Goal: Leave review/rating: Leave review/rating

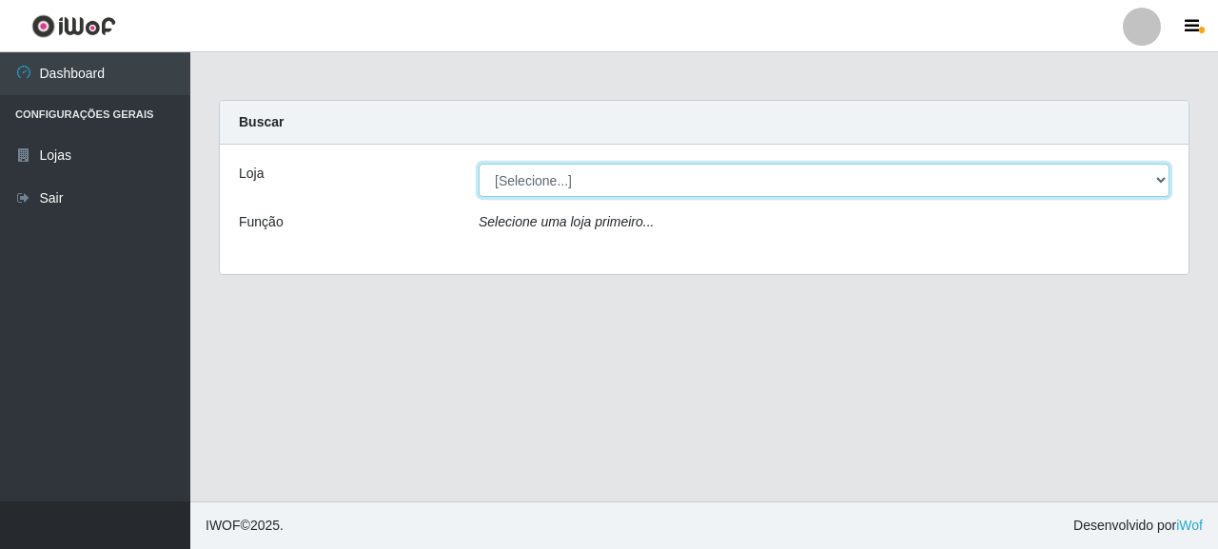
drag, startPoint x: 0, startPoint y: 0, endPoint x: 596, endPoint y: 195, distance: 626.8
click at [609, 171] on select "[Selecione...] Supermercado Queiroz - [GEOGRAPHIC_DATA]" at bounding box center [824, 180] width 691 height 33
select select "496"
click at [479, 164] on select "[Selecione...] Supermercado Queiroz - [GEOGRAPHIC_DATA]" at bounding box center [824, 180] width 691 height 33
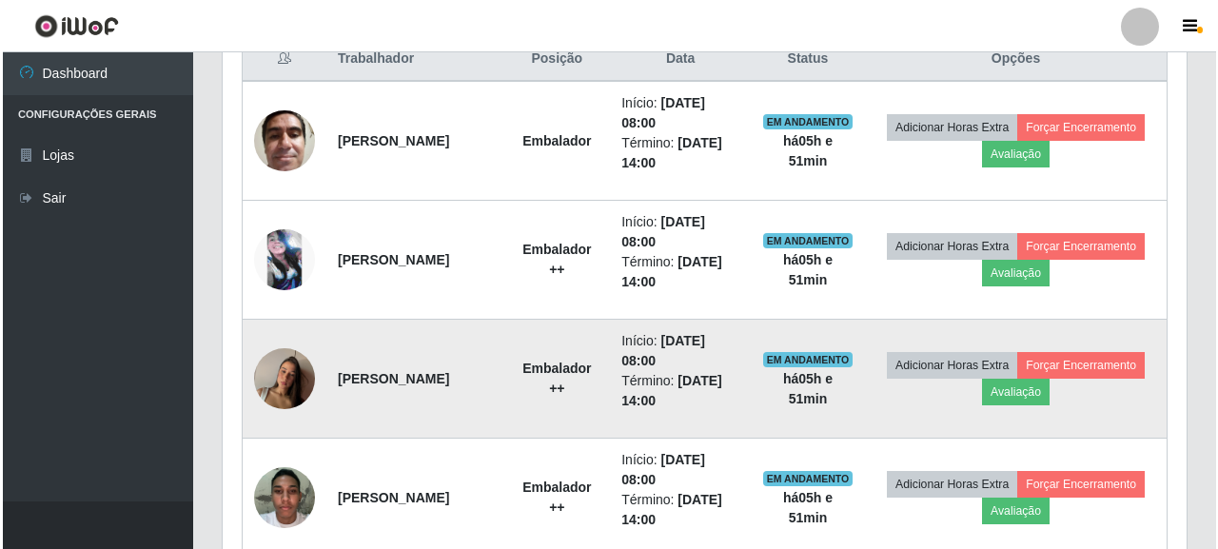
scroll to position [733, 0]
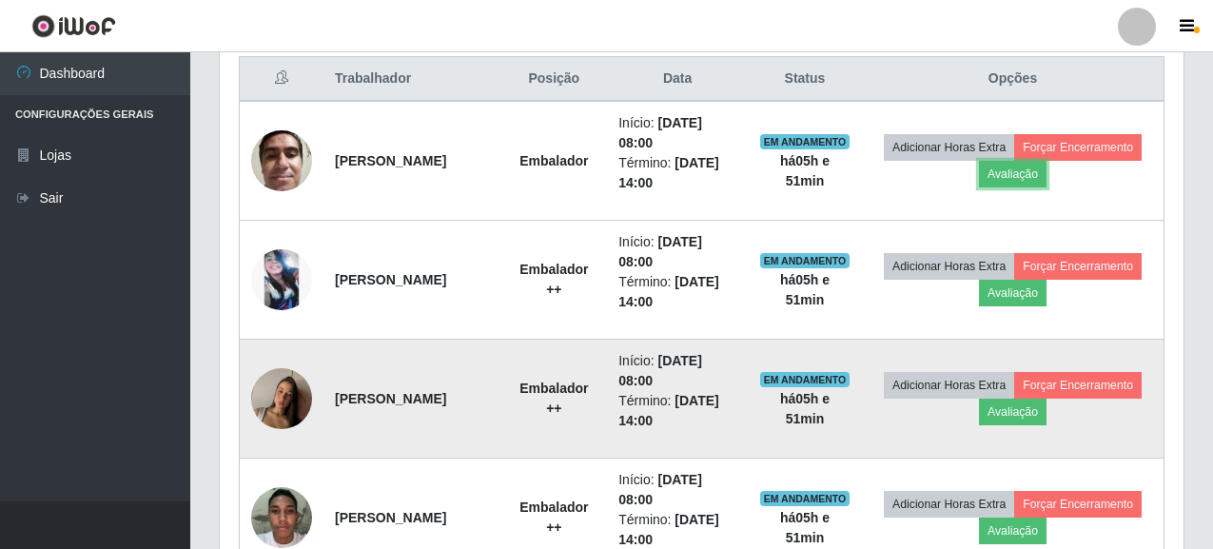
click at [1047, 171] on button "Avaliação" at bounding box center [1013, 174] width 68 height 27
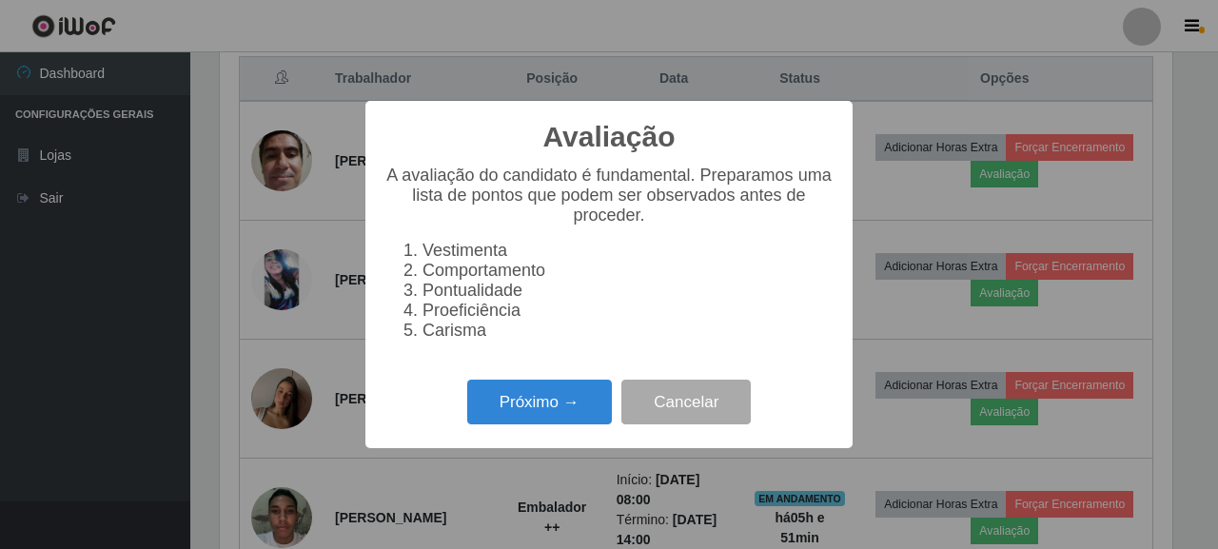
scroll to position [395, 952]
click at [561, 421] on button "Próximo →" at bounding box center [539, 402] width 145 height 45
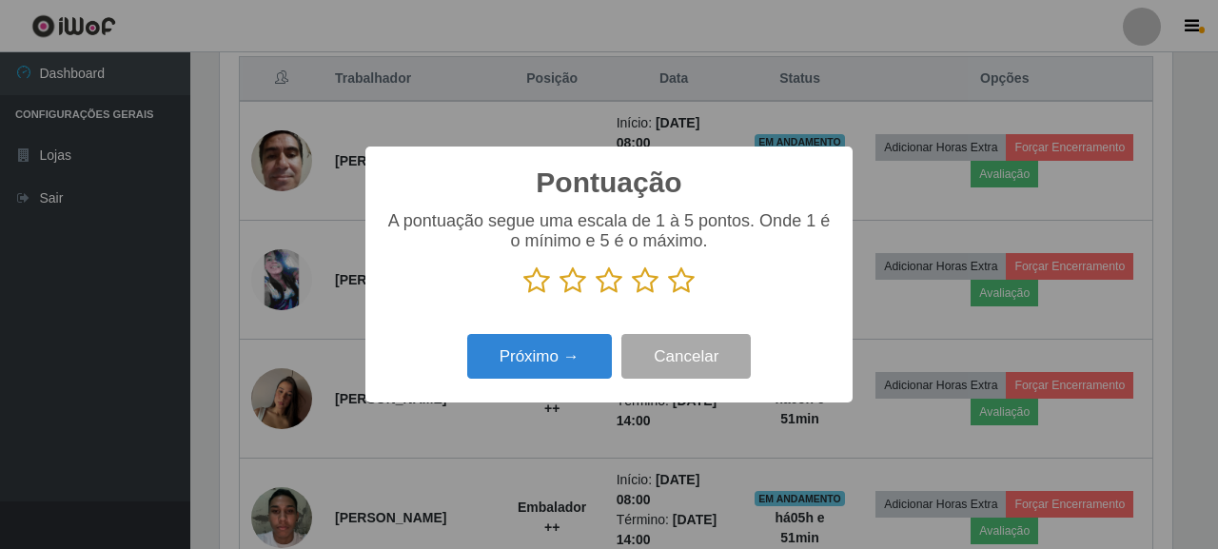
click at [674, 288] on icon at bounding box center [681, 280] width 27 height 29
click at [668, 295] on input "radio" at bounding box center [668, 295] width 0 height 0
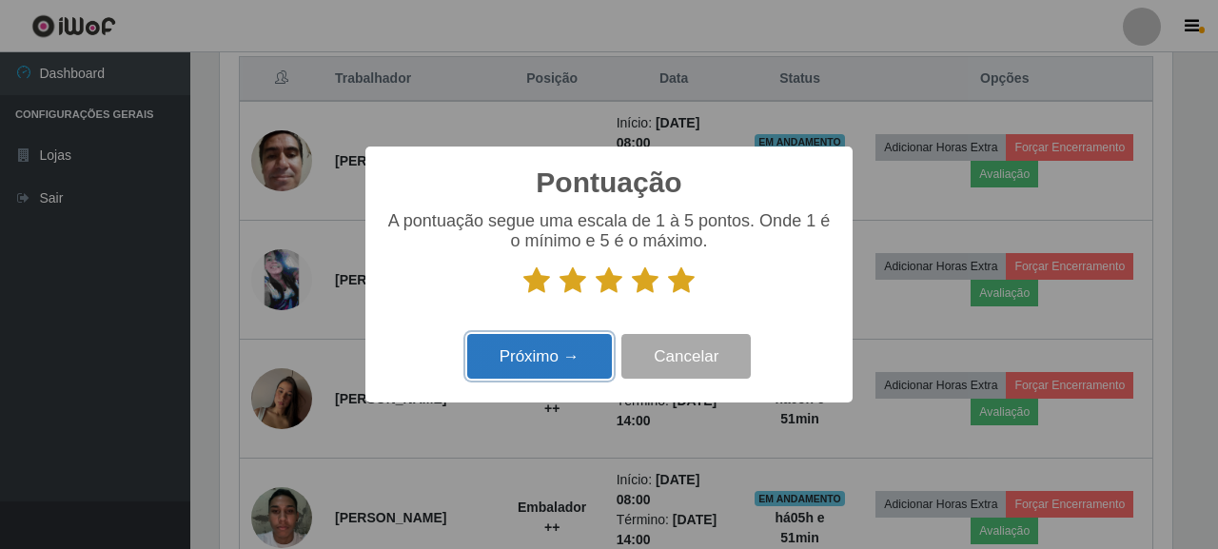
click at [580, 352] on button "Próximo →" at bounding box center [539, 356] width 145 height 45
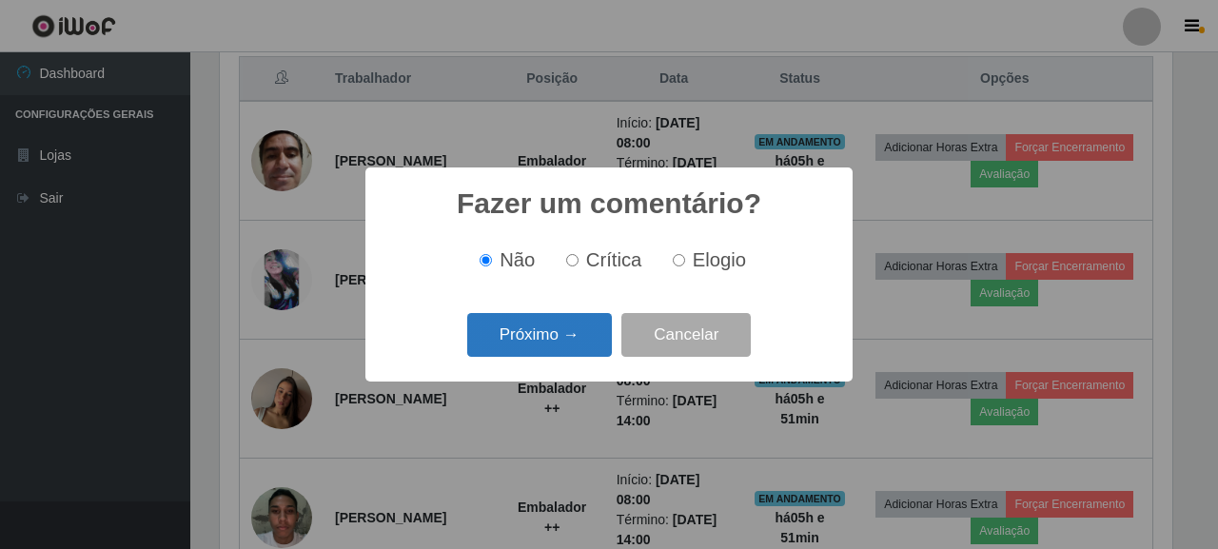
click at [558, 347] on button "Próximo →" at bounding box center [539, 335] width 145 height 45
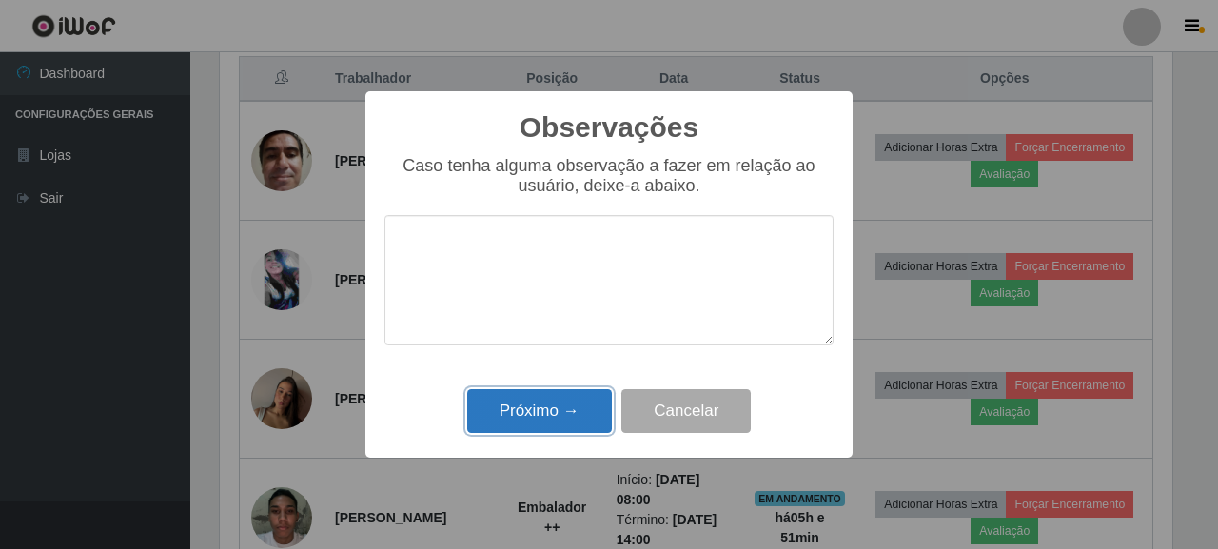
click at [557, 403] on button "Próximo →" at bounding box center [539, 411] width 145 height 45
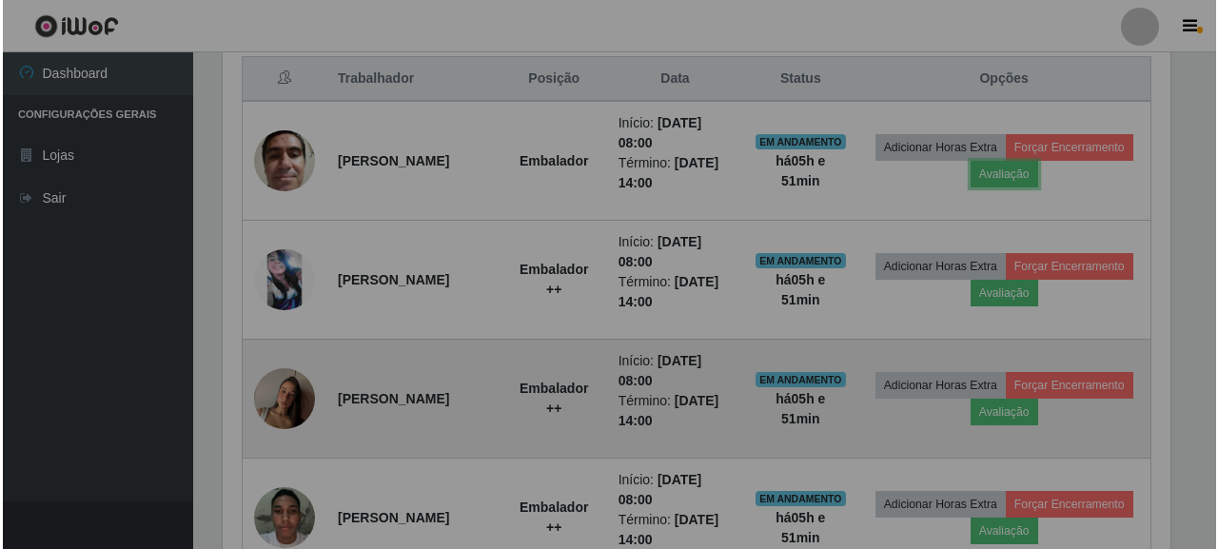
scroll to position [395, 964]
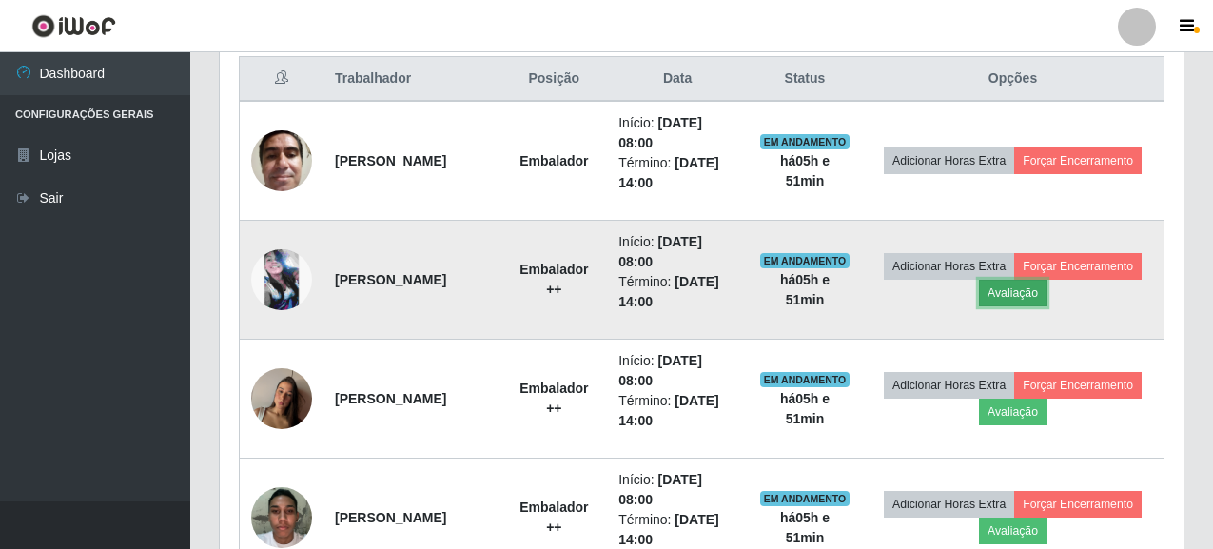
click at [1047, 297] on button "Avaliação" at bounding box center [1013, 293] width 68 height 27
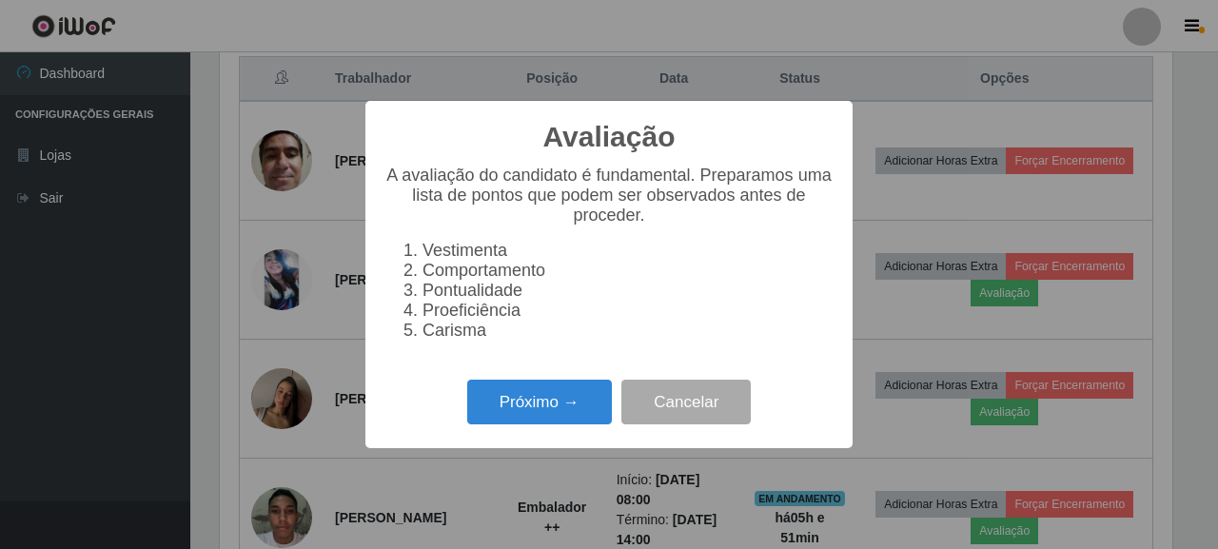
scroll to position [395, 952]
click at [514, 417] on button "Próximo →" at bounding box center [539, 402] width 145 height 45
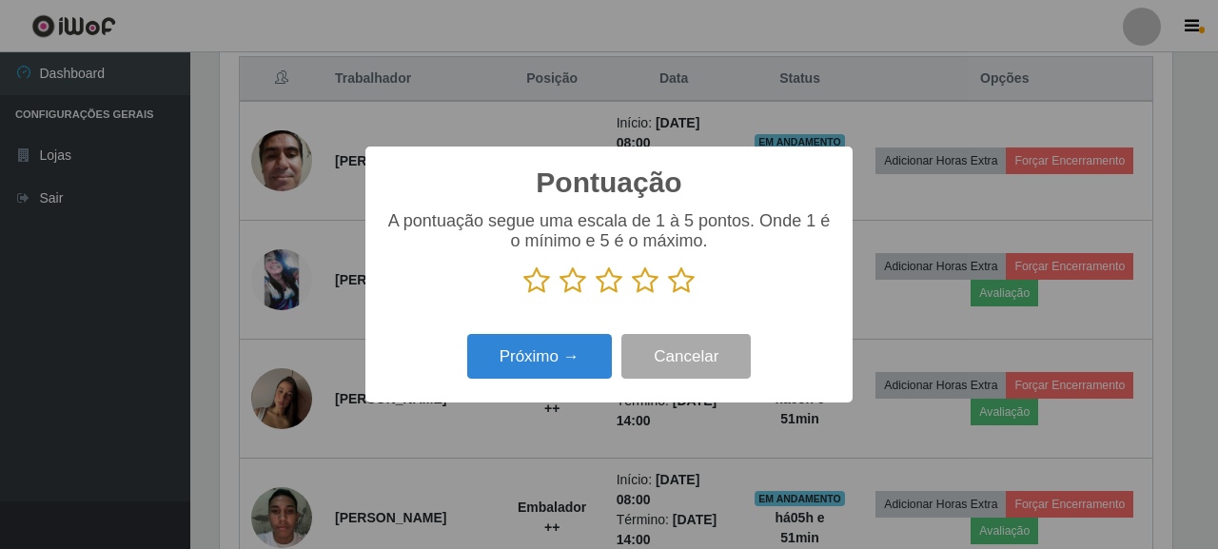
scroll to position [951150, 950592]
click at [688, 280] on icon at bounding box center [681, 280] width 27 height 29
click at [668, 295] on input "radio" at bounding box center [668, 295] width 0 height 0
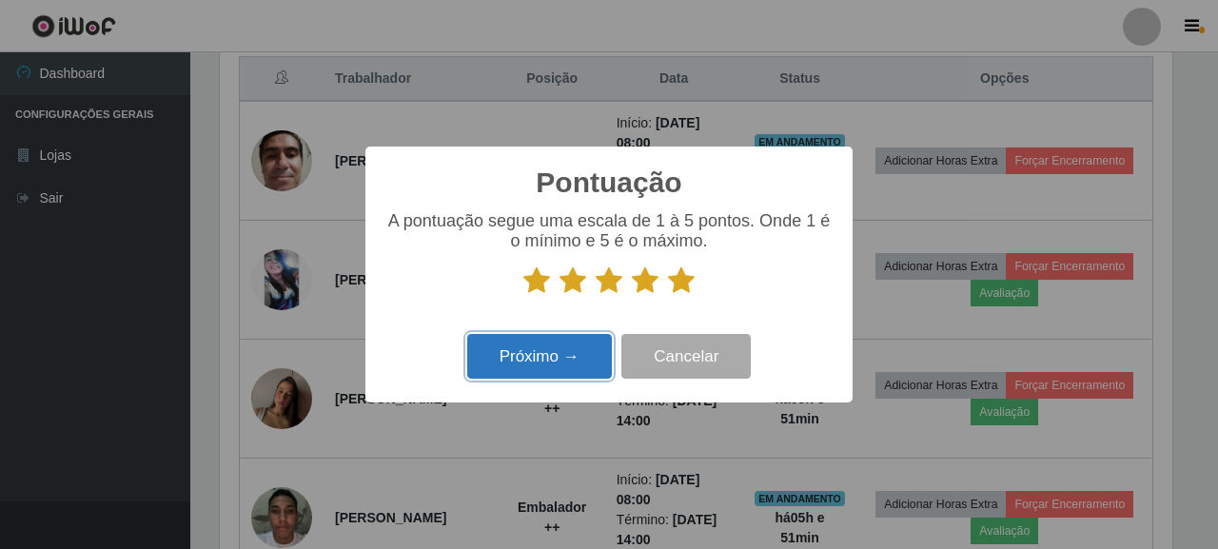
click at [493, 363] on button "Próximo →" at bounding box center [539, 356] width 145 height 45
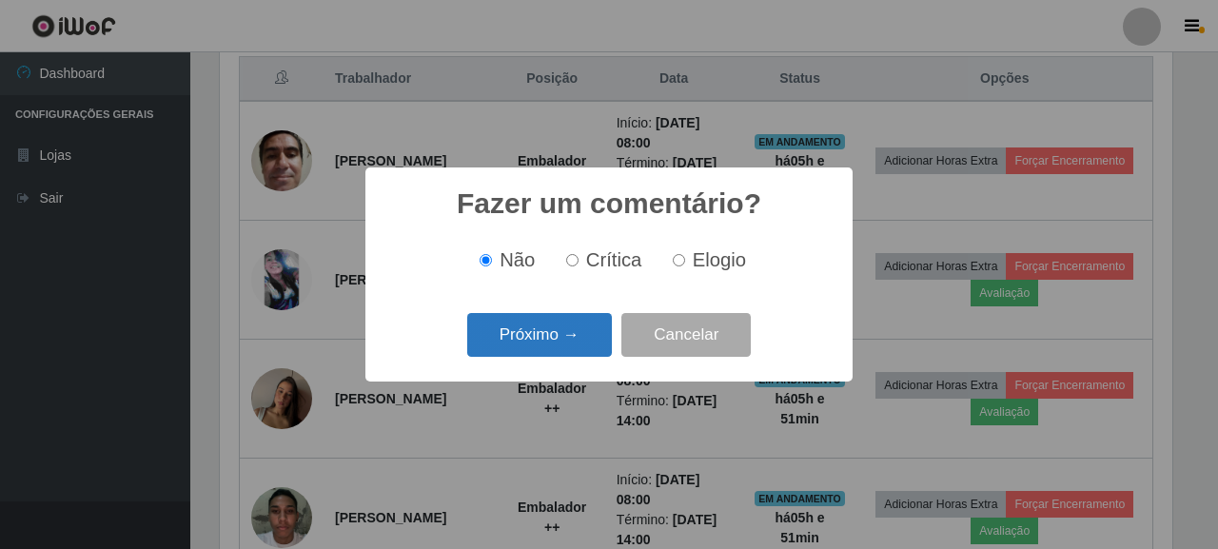
click at [600, 354] on button "Próximo →" at bounding box center [539, 335] width 145 height 45
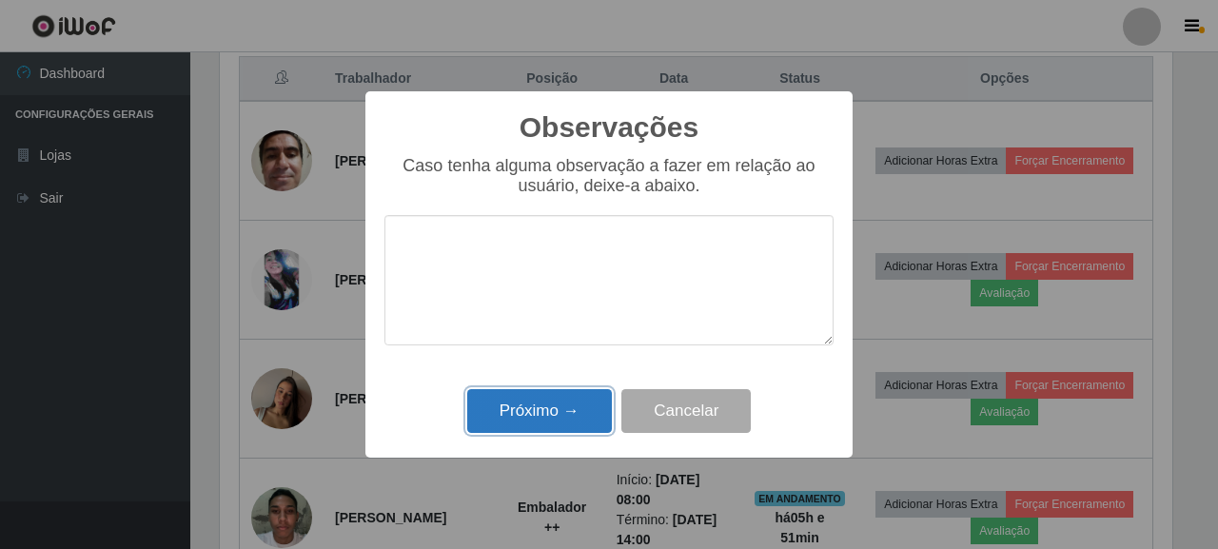
click at [548, 406] on button "Próximo →" at bounding box center [539, 411] width 145 height 45
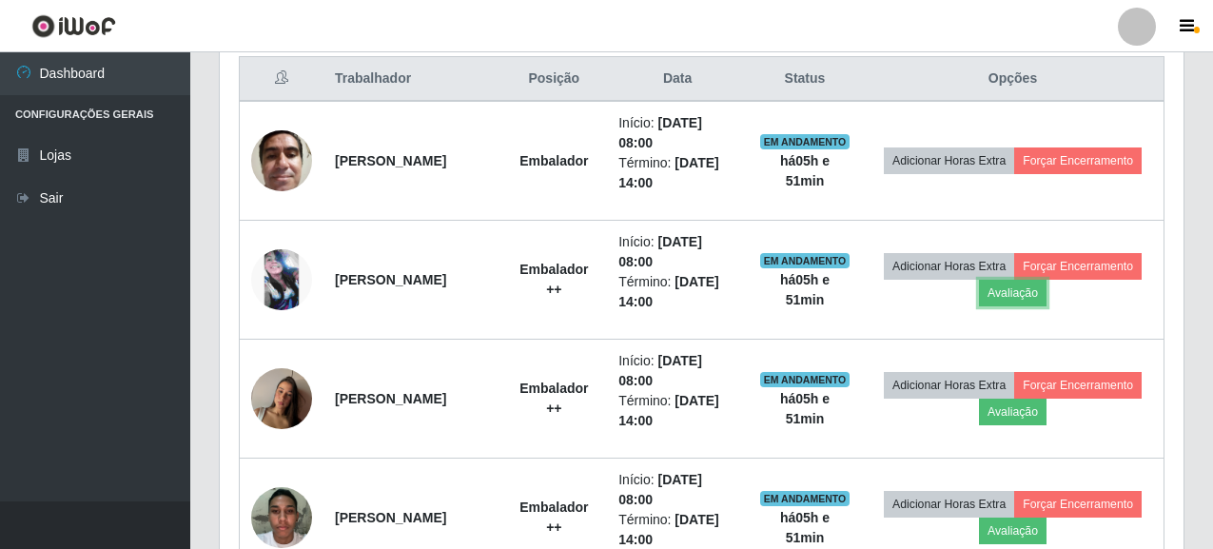
scroll to position [395, 964]
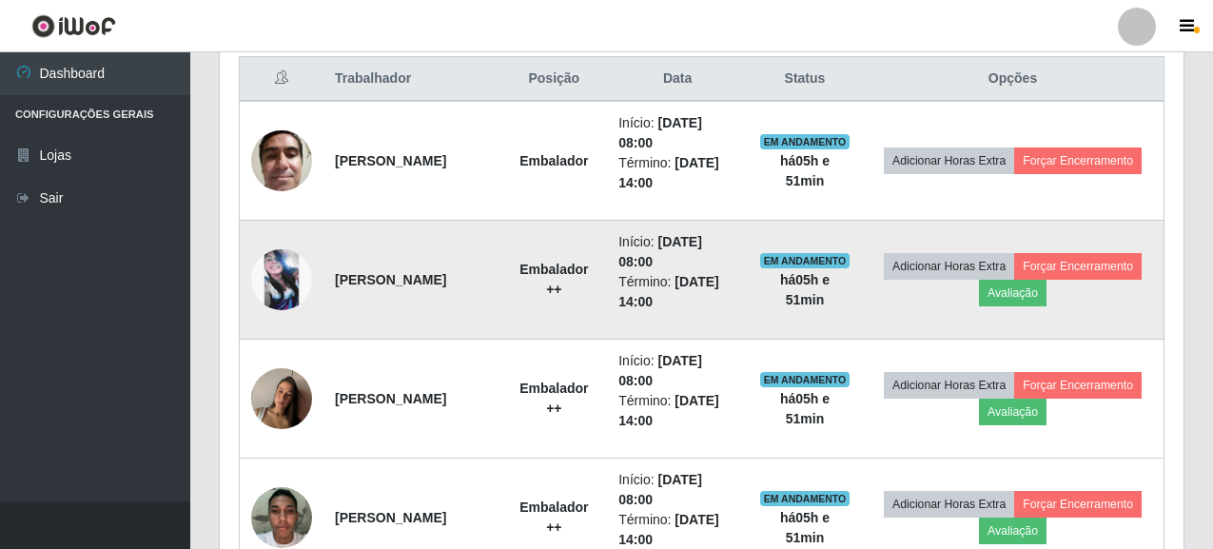
click at [275, 268] on img at bounding box center [281, 279] width 61 height 61
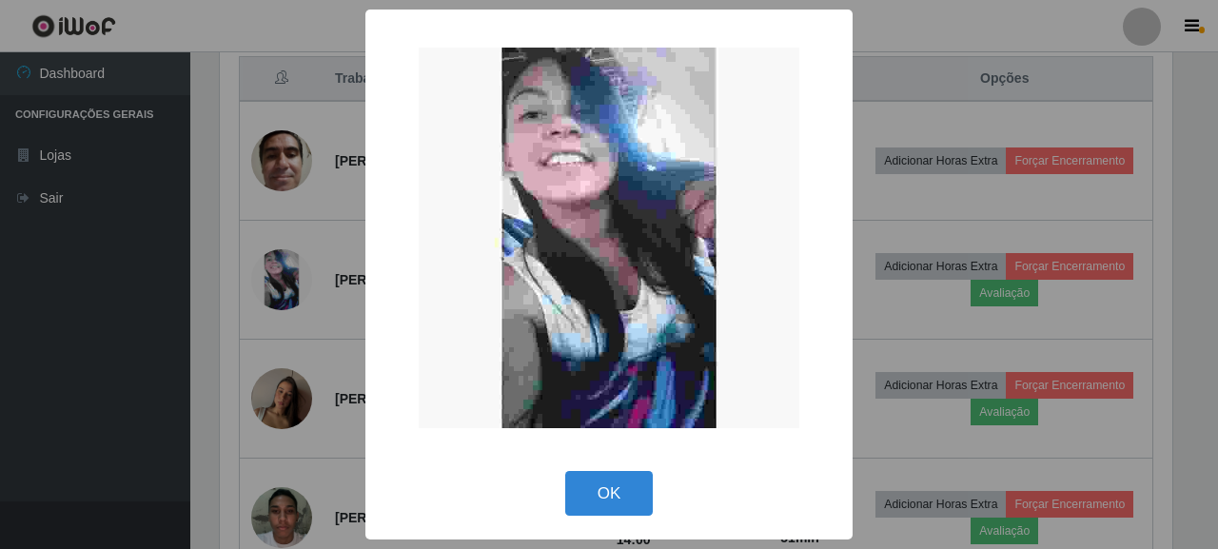
click at [157, 344] on div "× OK Cancel" at bounding box center [609, 274] width 1218 height 549
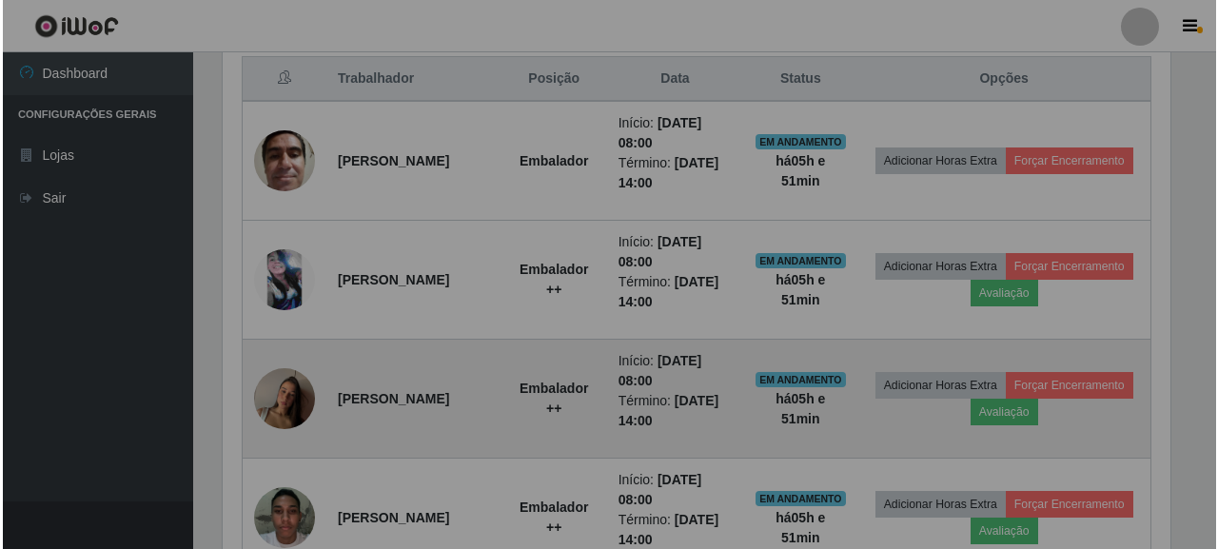
scroll to position [395, 964]
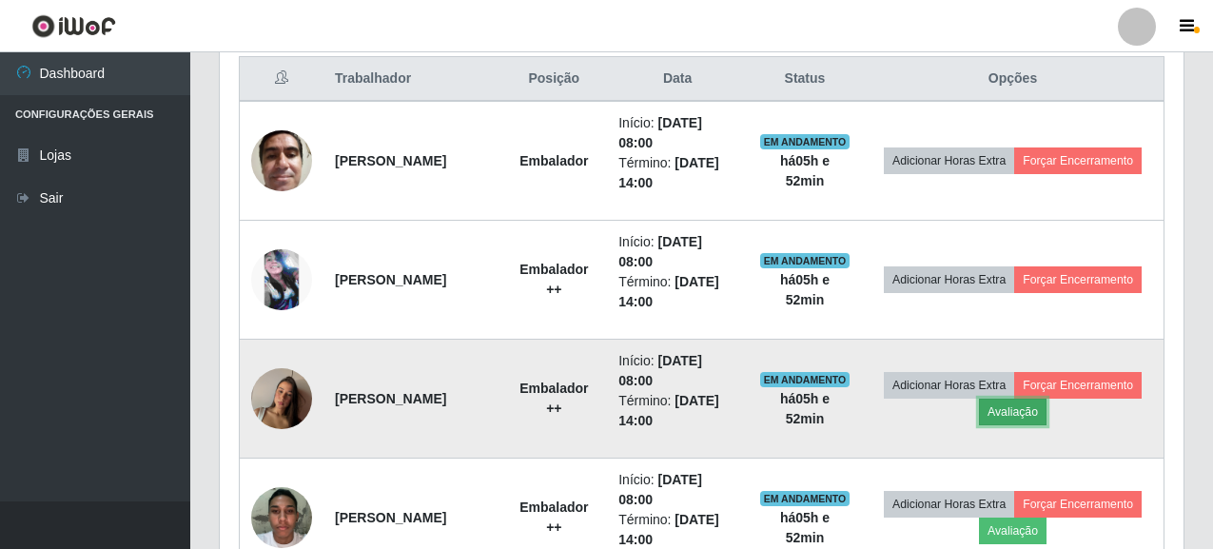
click at [1047, 407] on button "Avaliação" at bounding box center [1013, 412] width 68 height 27
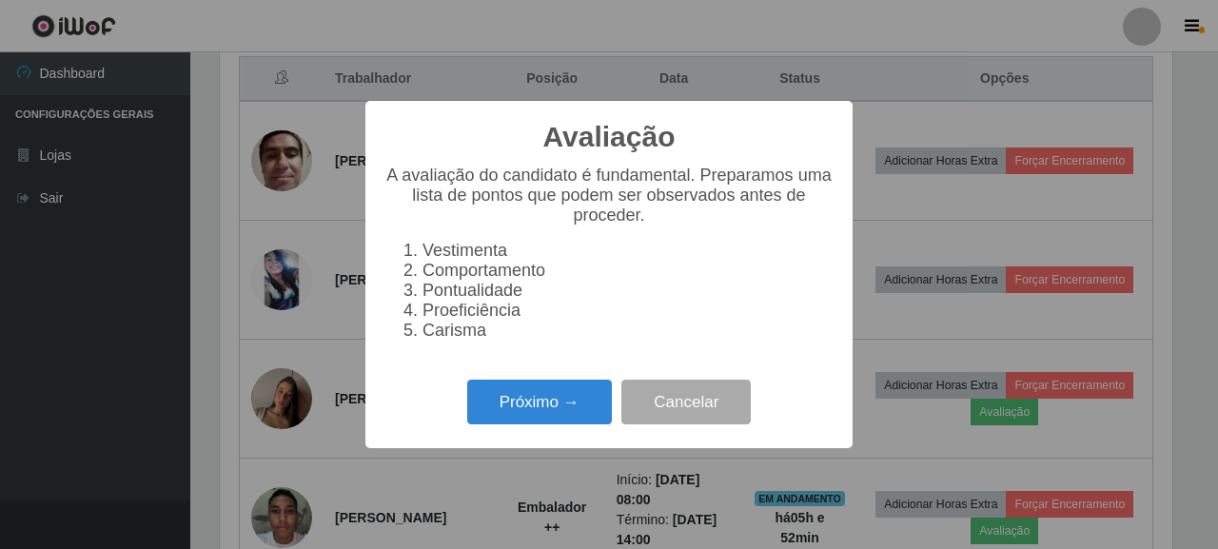
scroll to position [395, 952]
click at [516, 410] on button "Próximo →" at bounding box center [539, 402] width 145 height 45
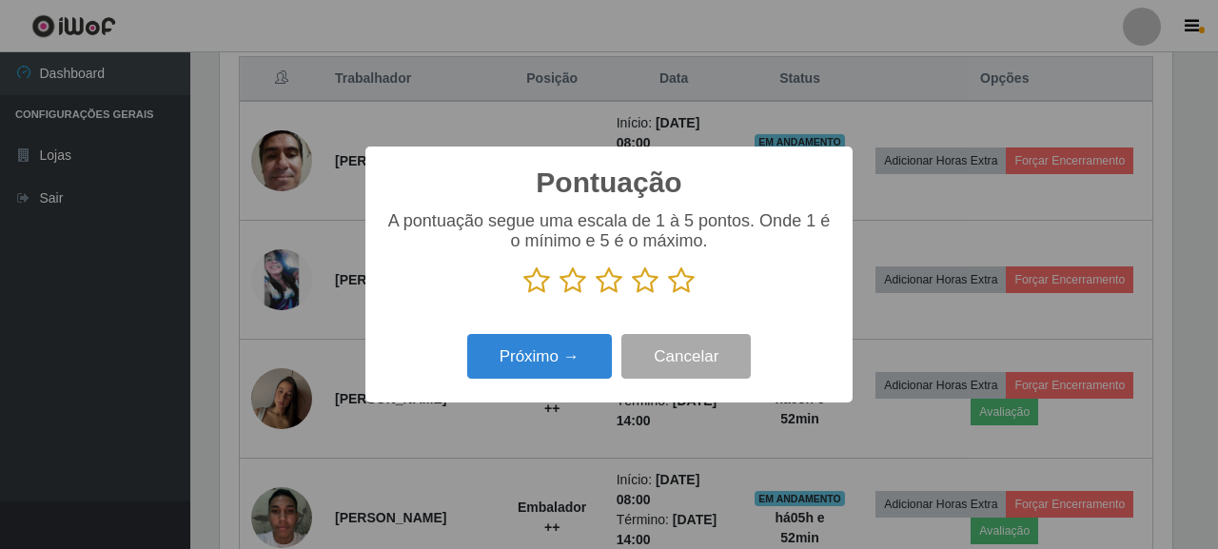
scroll to position [951150, 950592]
click at [686, 300] on div "A pontuação segue uma escala de 1 à 5 pontos. Onde 1 é o mínimo e 5 é o máximo." at bounding box center [608, 260] width 449 height 99
click at [679, 285] on icon at bounding box center [681, 280] width 27 height 29
click at [668, 295] on input "radio" at bounding box center [668, 295] width 0 height 0
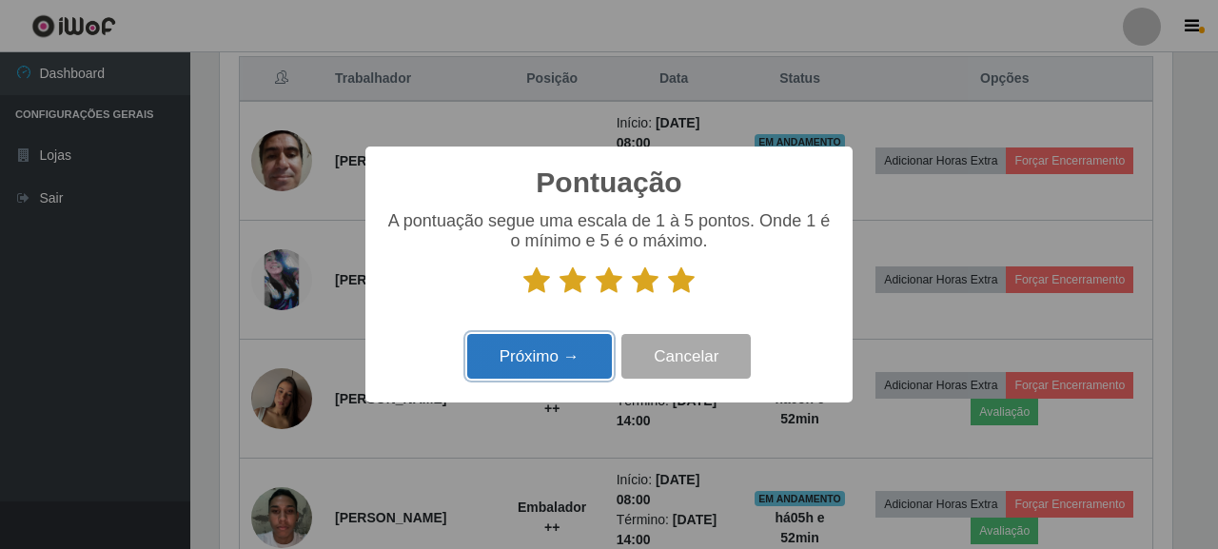
click at [574, 352] on button "Próximo →" at bounding box center [539, 356] width 145 height 45
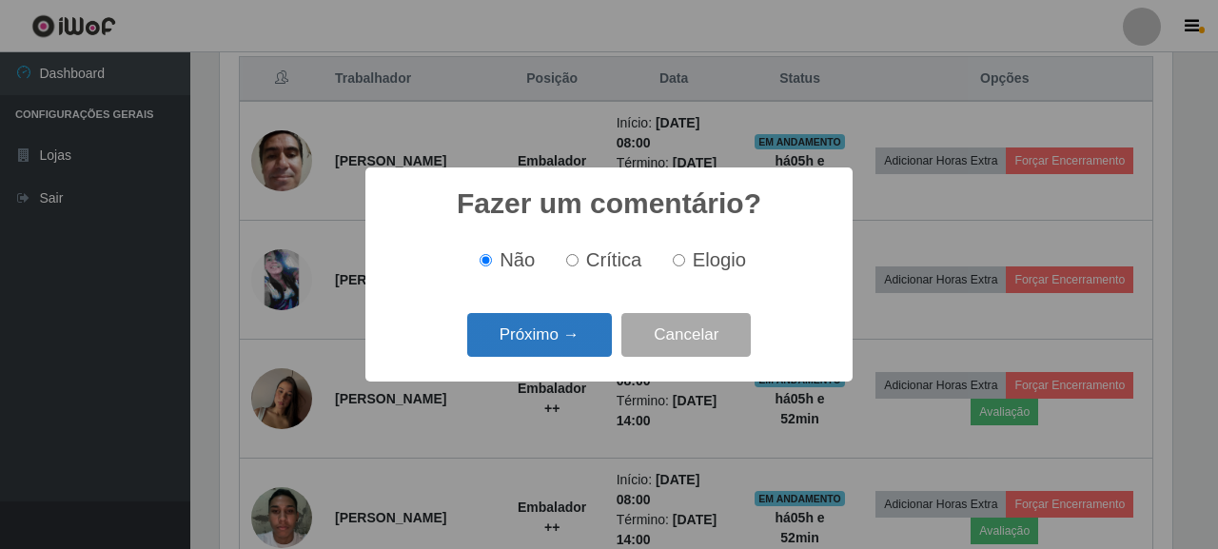
click at [541, 342] on button "Próximo →" at bounding box center [539, 335] width 145 height 45
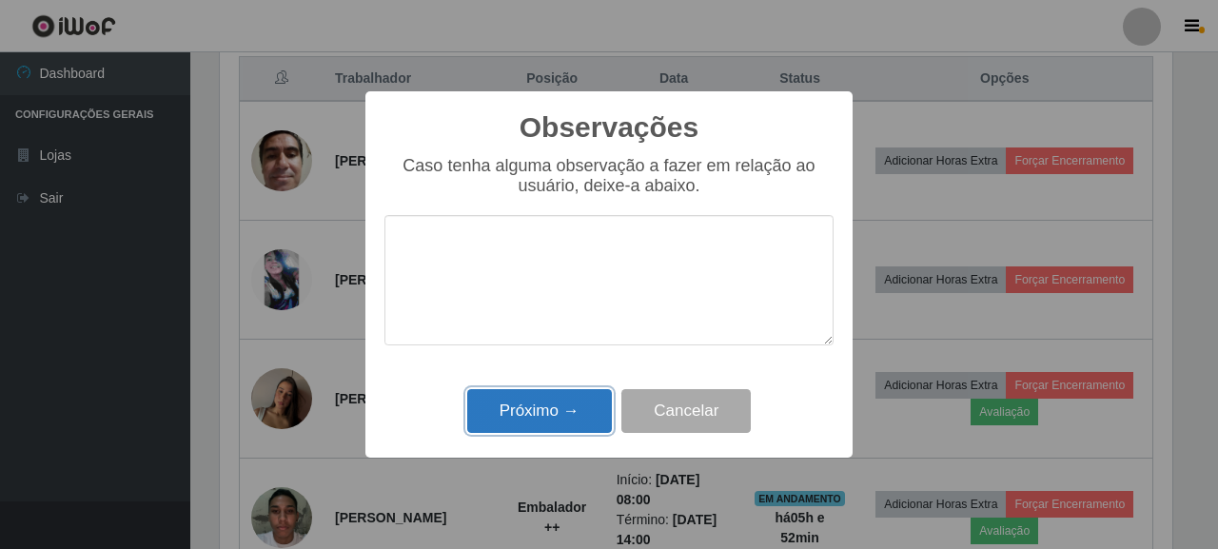
click at [552, 421] on button "Próximo →" at bounding box center [539, 411] width 145 height 45
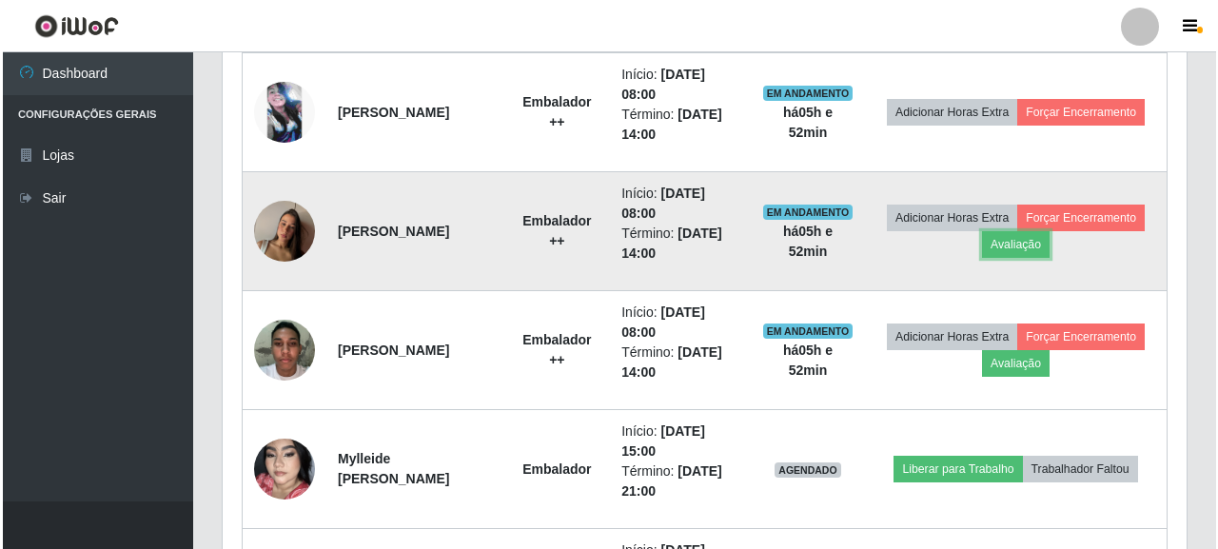
scroll to position [923, 0]
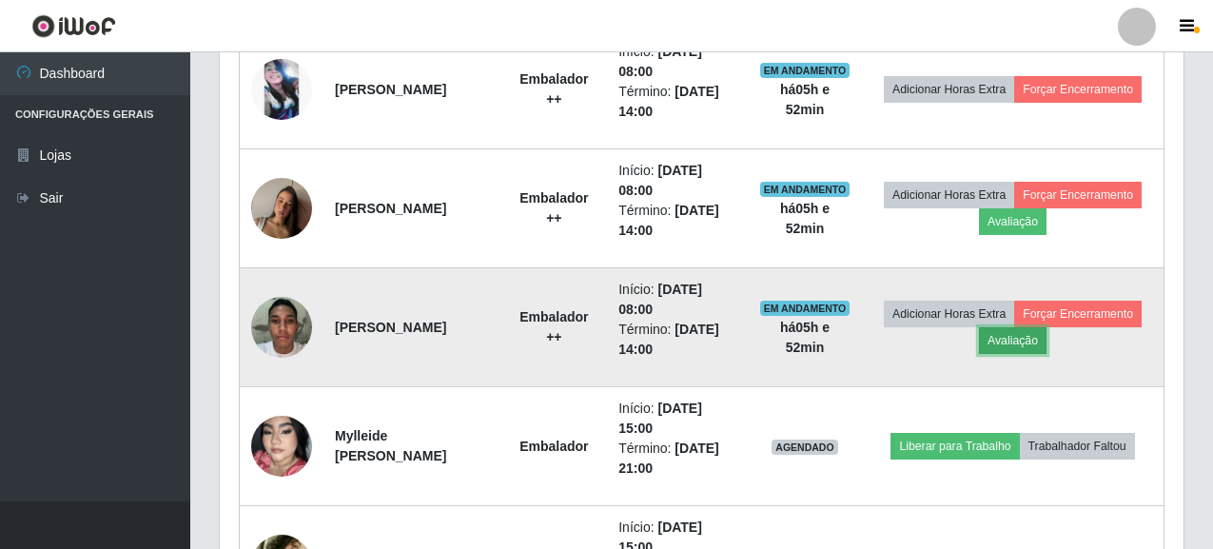
click at [1047, 343] on button "Avaliação" at bounding box center [1013, 340] width 68 height 27
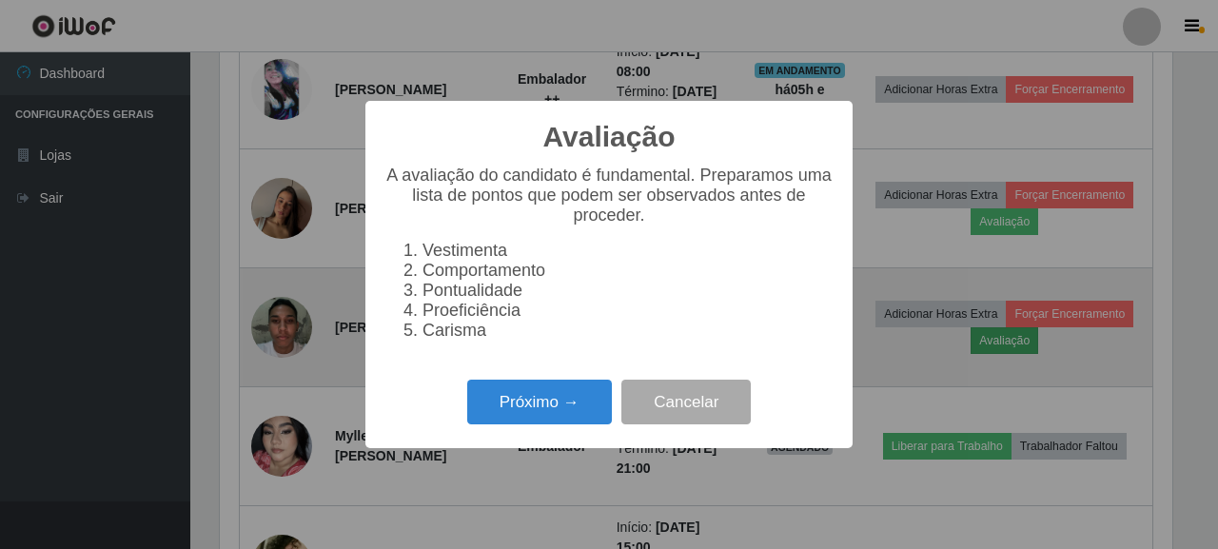
scroll to position [395, 952]
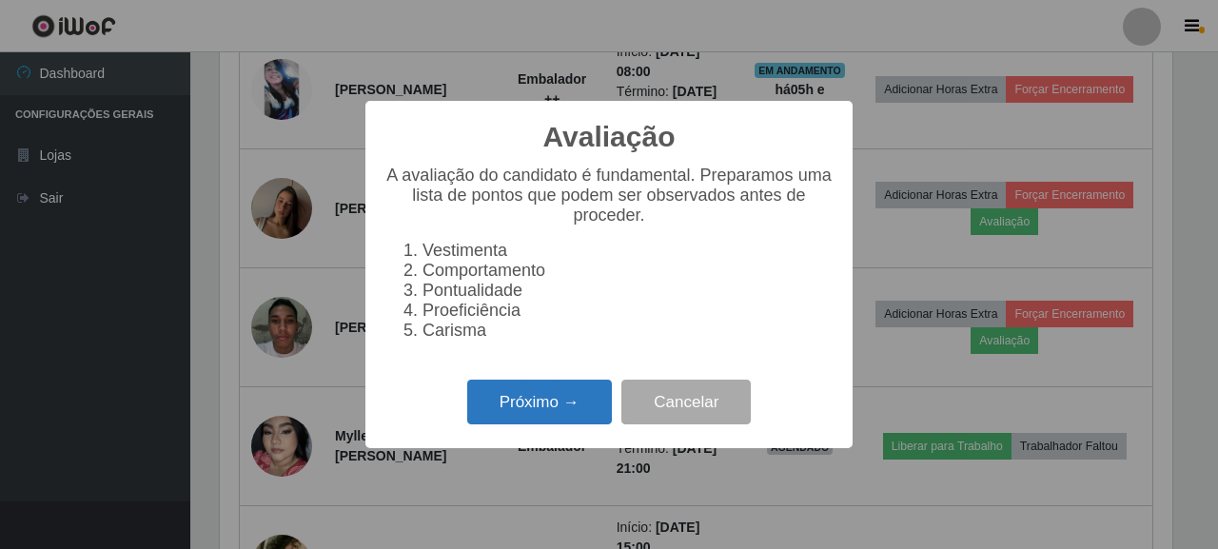
click at [588, 401] on button "Próximo →" at bounding box center [539, 402] width 145 height 45
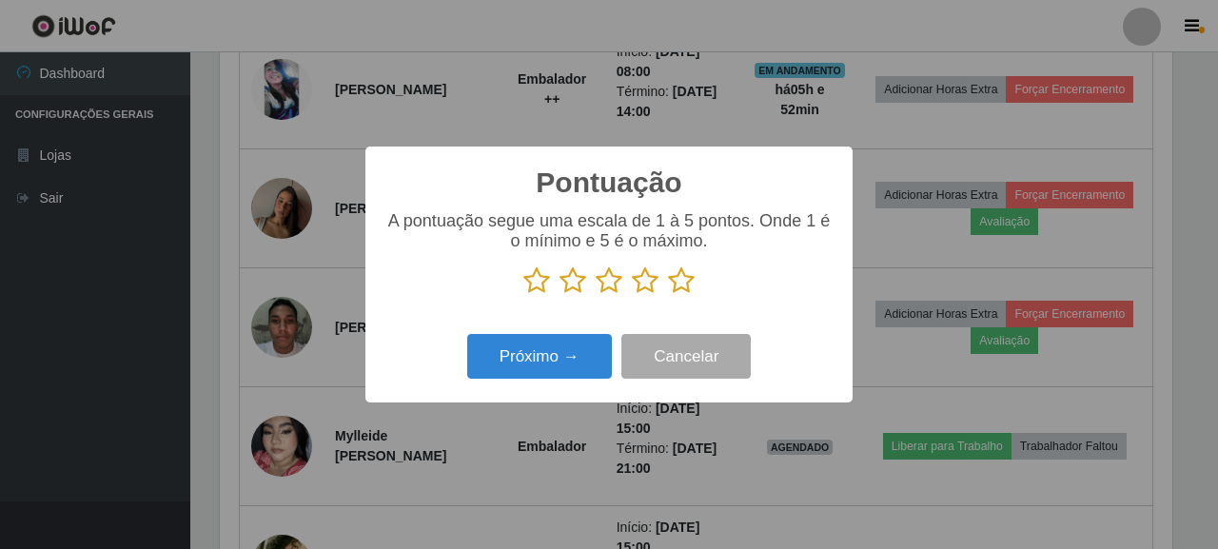
click at [687, 271] on icon at bounding box center [681, 280] width 27 height 29
click at [668, 295] on input "radio" at bounding box center [668, 295] width 0 height 0
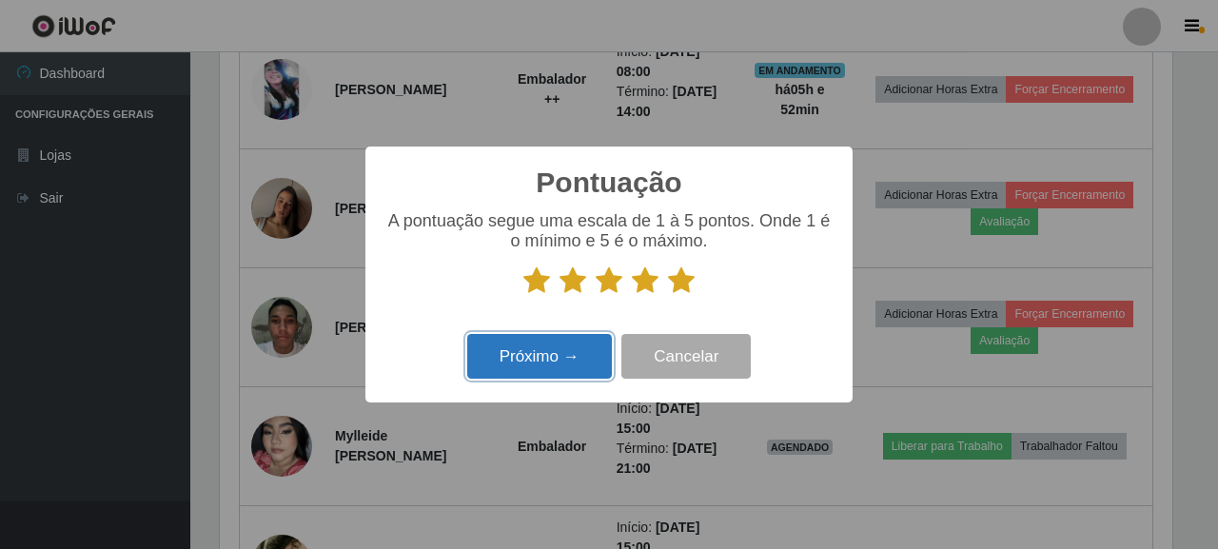
click at [546, 363] on button "Próximo →" at bounding box center [539, 356] width 145 height 45
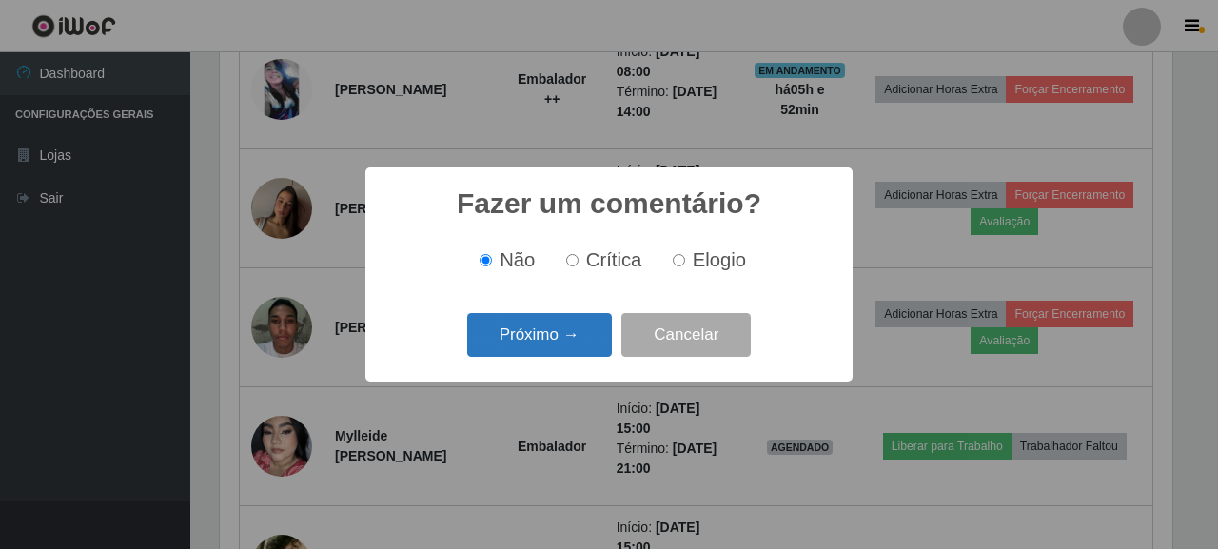
click at [554, 346] on button "Próximo →" at bounding box center [539, 335] width 145 height 45
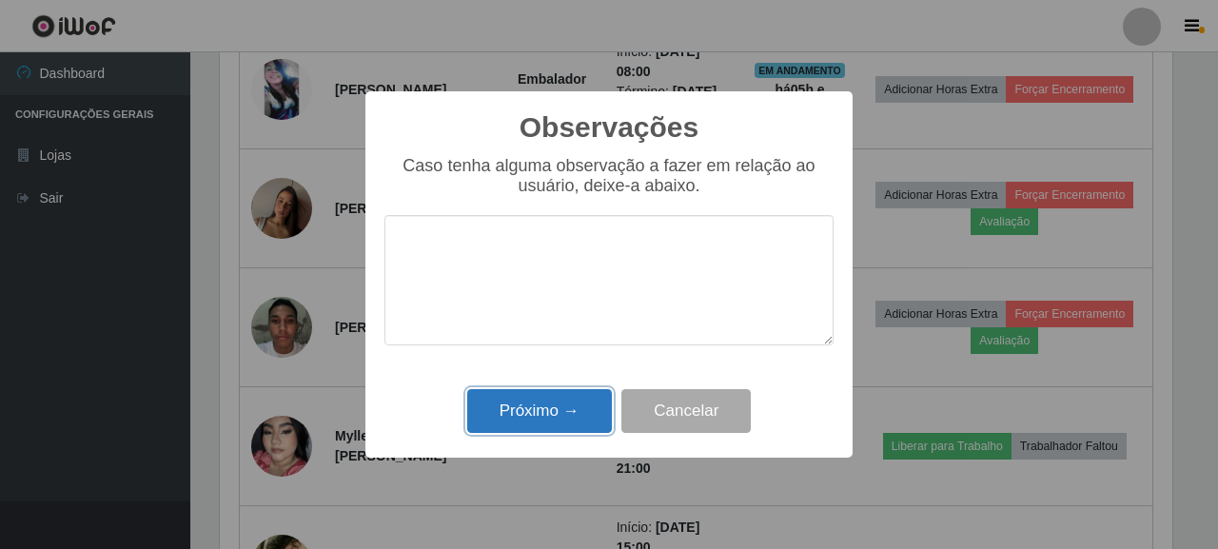
click at [541, 407] on button "Próximo →" at bounding box center [539, 411] width 145 height 45
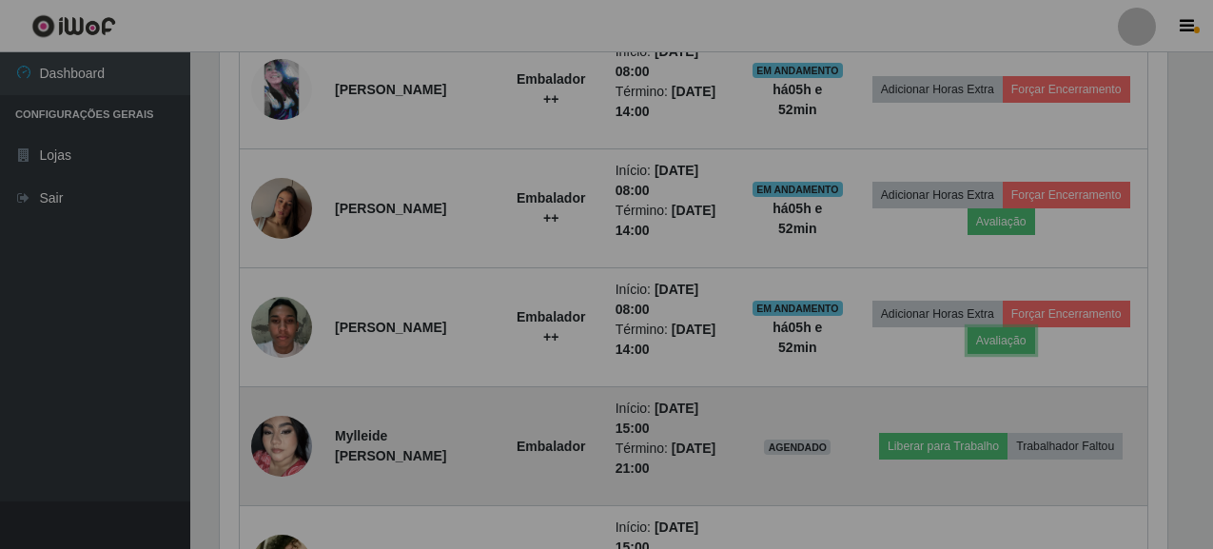
scroll to position [0, 0]
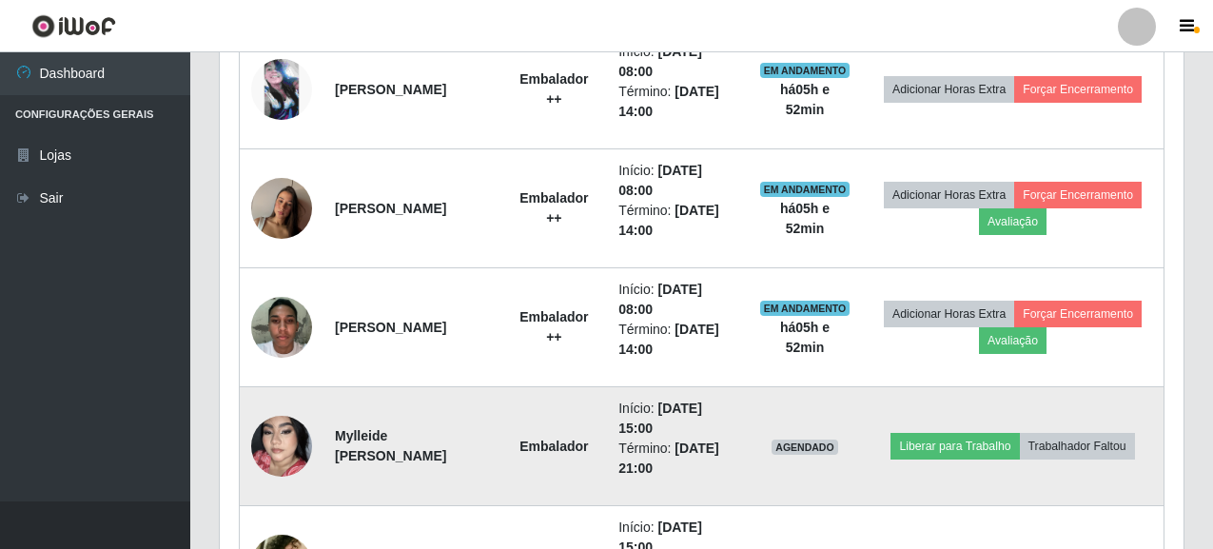
click at [298, 442] on img at bounding box center [281, 446] width 61 height 108
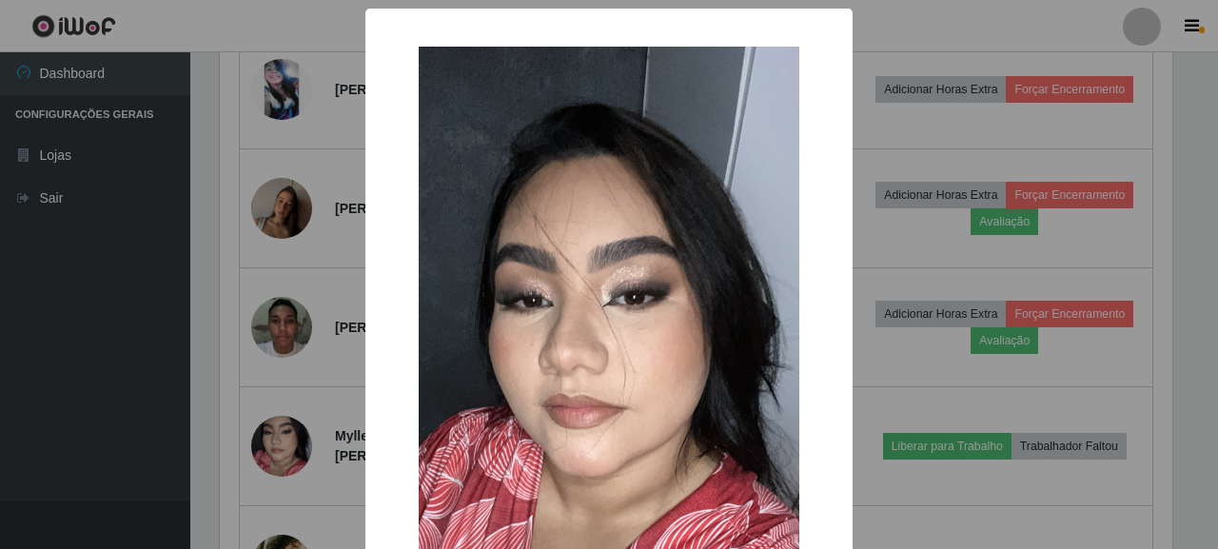
click at [166, 431] on div "× OK Cancel" at bounding box center [609, 274] width 1218 height 549
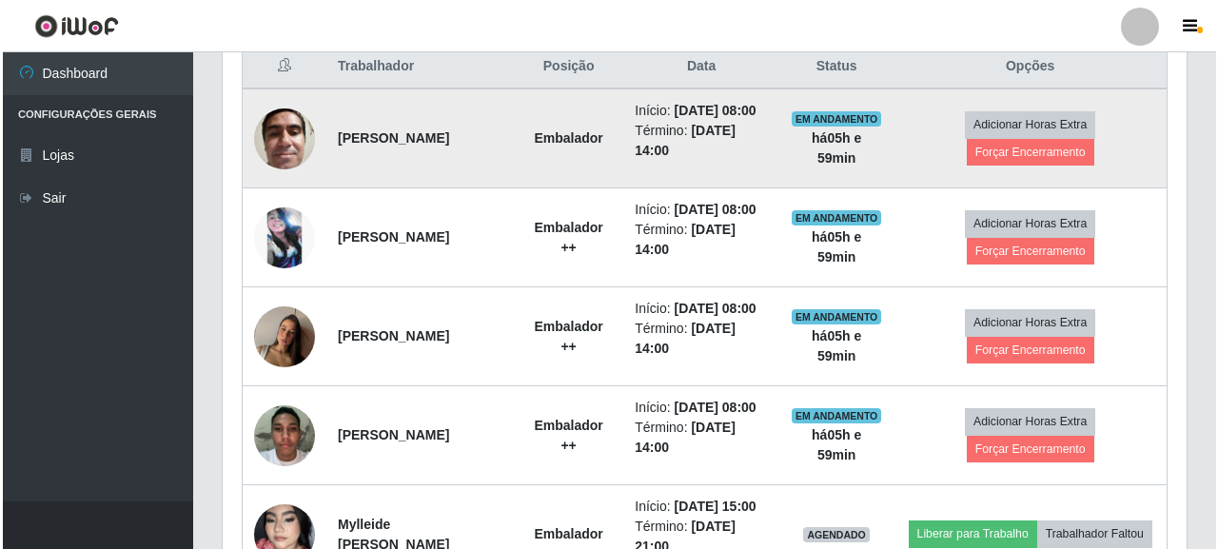
scroll to position [733, 0]
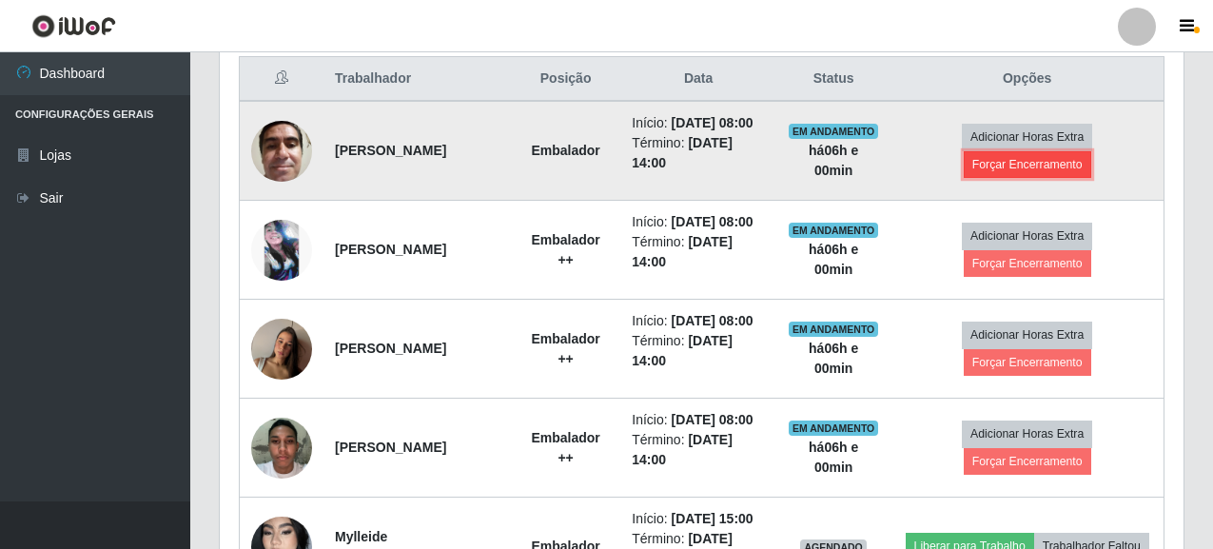
click at [1051, 178] on button "Forçar Encerramento" at bounding box center [1028, 164] width 128 height 27
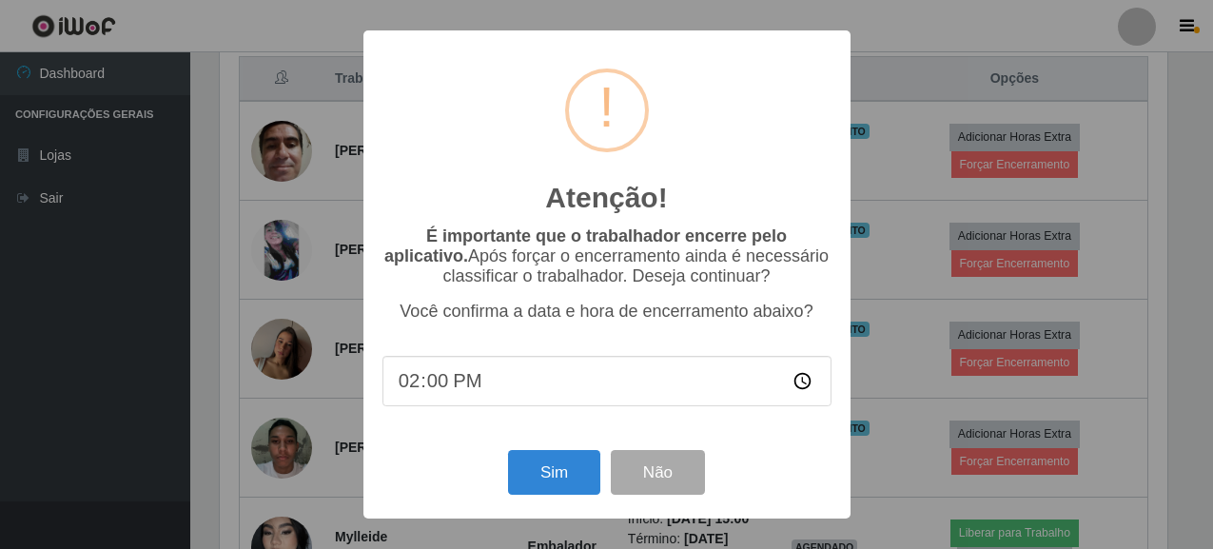
scroll to position [395, 952]
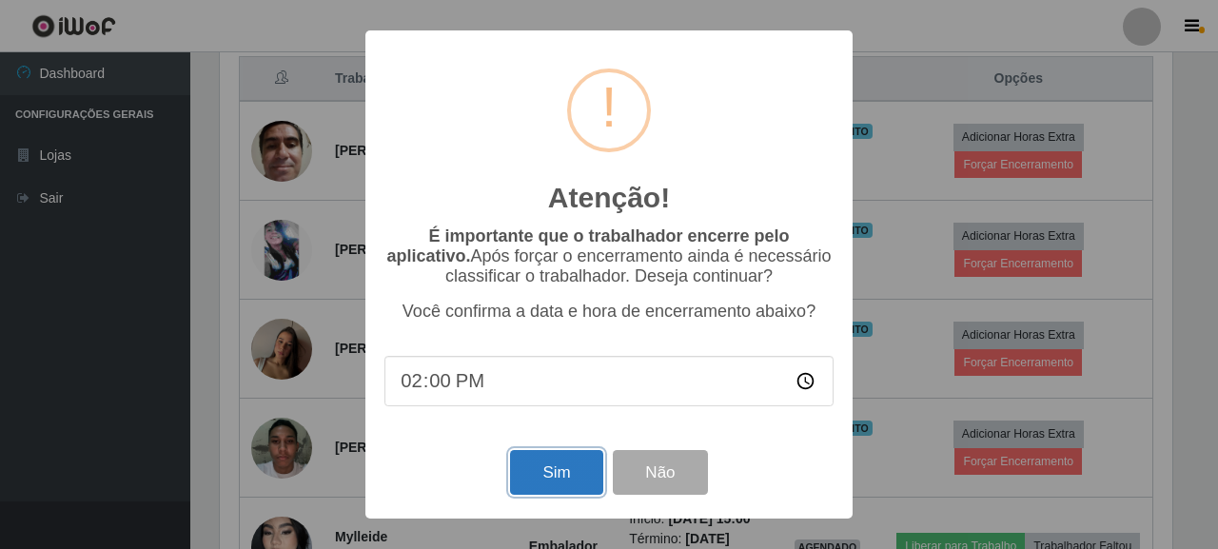
click at [564, 480] on button "Sim" at bounding box center [556, 472] width 92 height 45
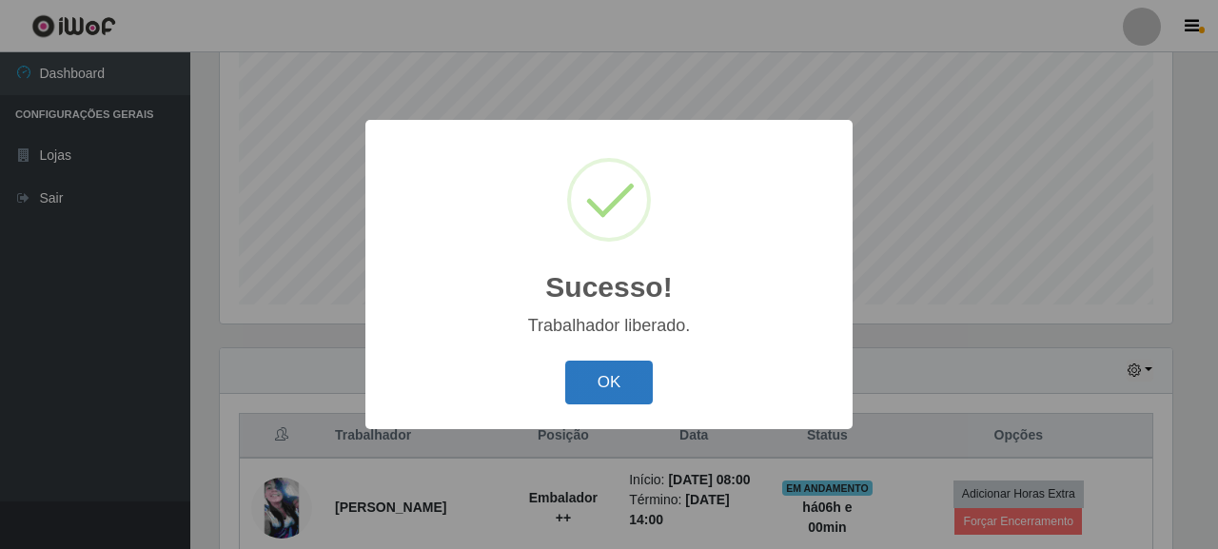
click at [599, 378] on button "OK" at bounding box center [609, 383] width 88 height 45
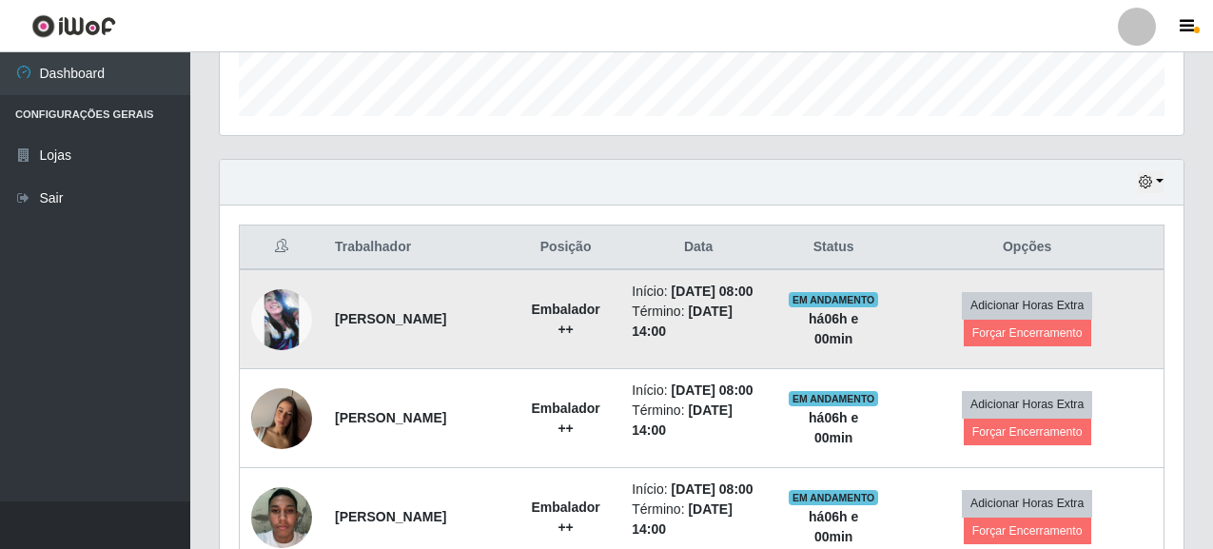
scroll to position [566, 0]
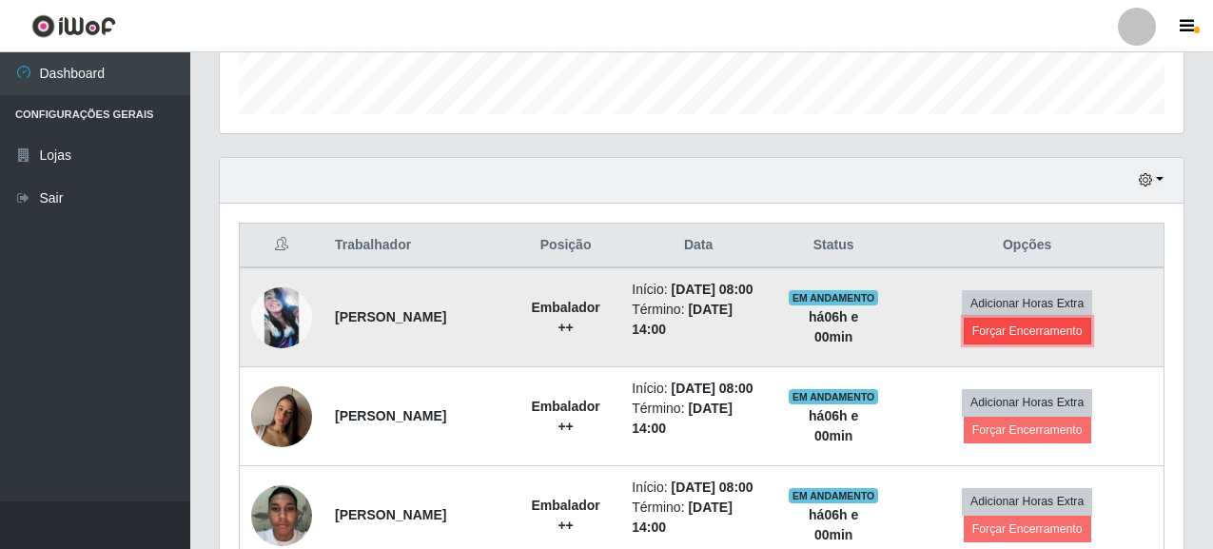
click at [1009, 330] on button "Forçar Encerramento" at bounding box center [1028, 331] width 128 height 27
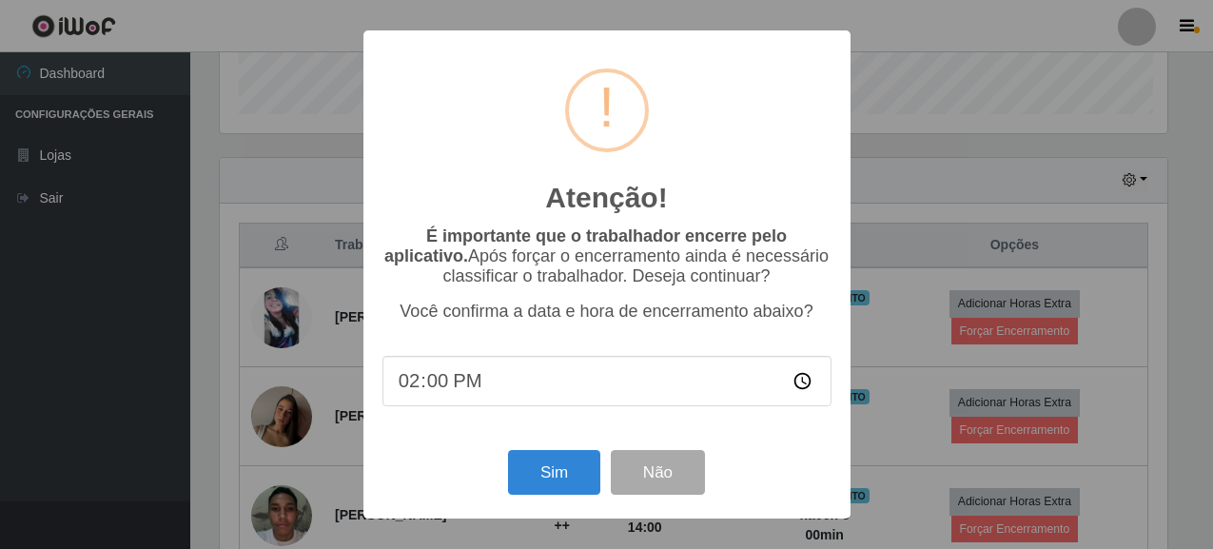
scroll to position [395, 952]
click at [557, 469] on button "Sim" at bounding box center [556, 472] width 92 height 45
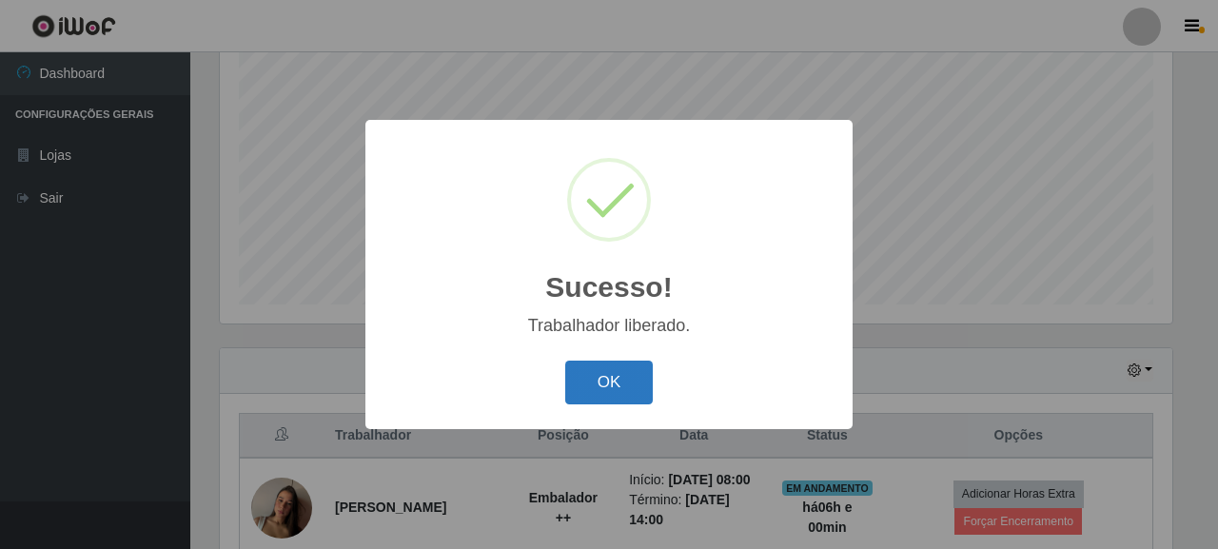
click at [647, 383] on button "OK" at bounding box center [609, 383] width 88 height 45
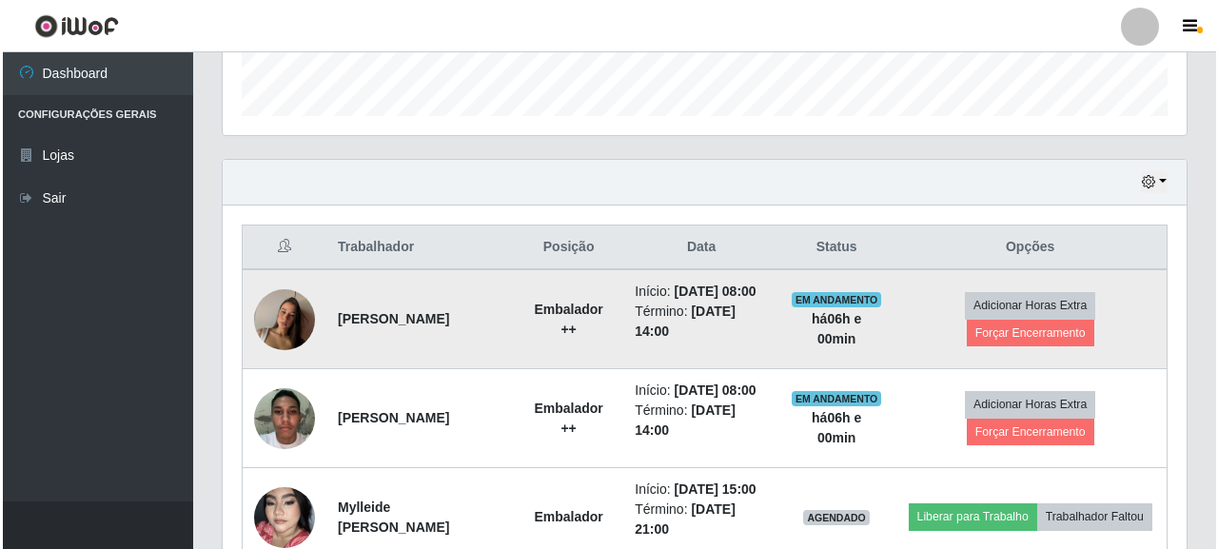
scroll to position [566, 0]
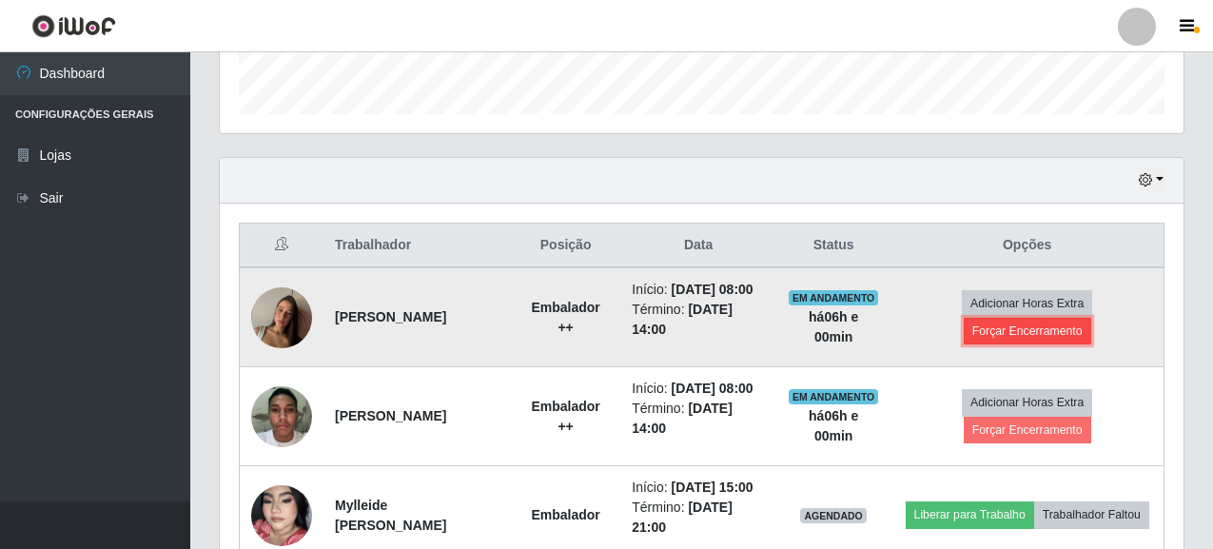
click at [1014, 332] on button "Forçar Encerramento" at bounding box center [1028, 331] width 128 height 27
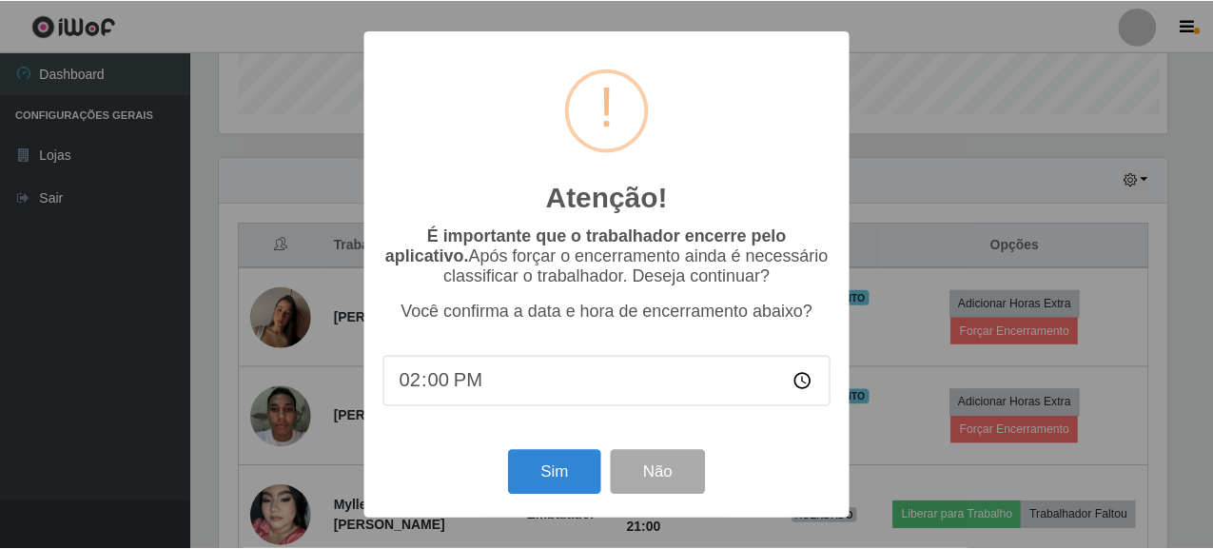
scroll to position [395, 952]
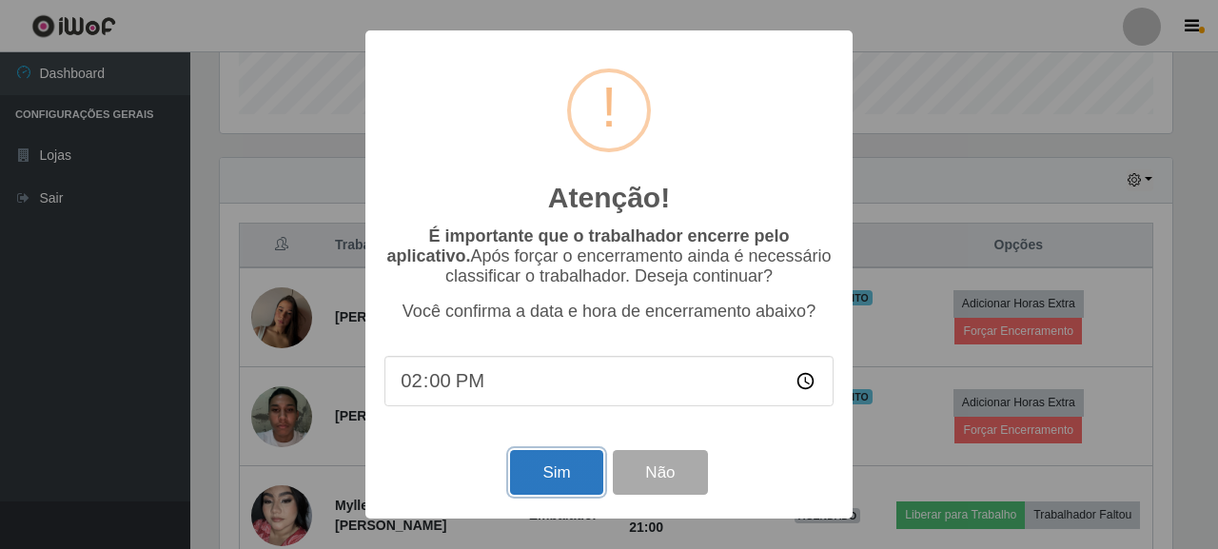
click at [543, 478] on button "Sim" at bounding box center [556, 472] width 92 height 45
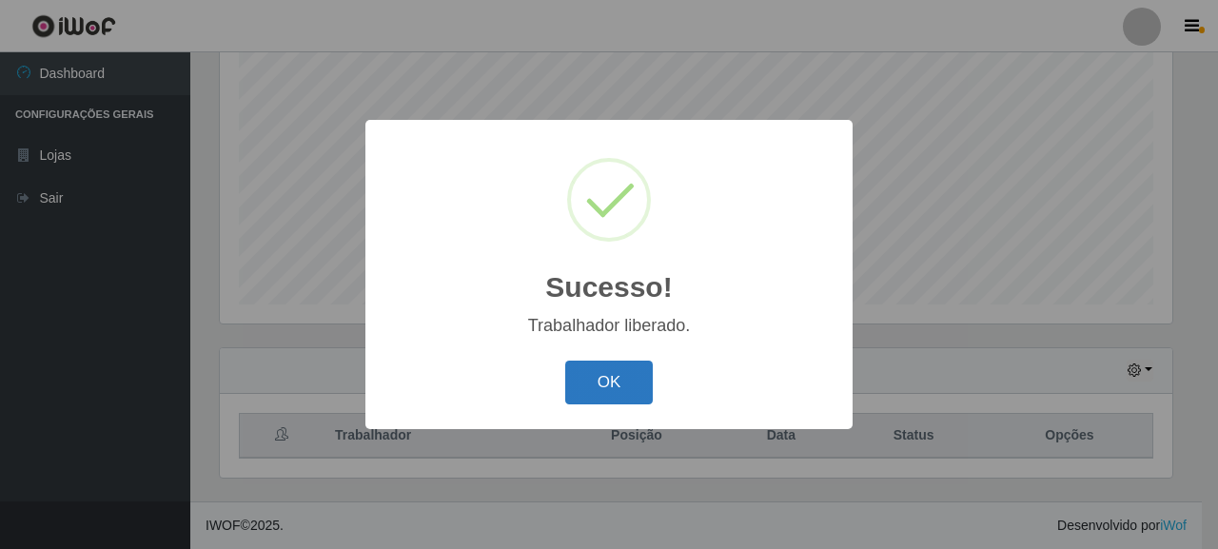
click at [593, 373] on button "OK" at bounding box center [609, 383] width 88 height 45
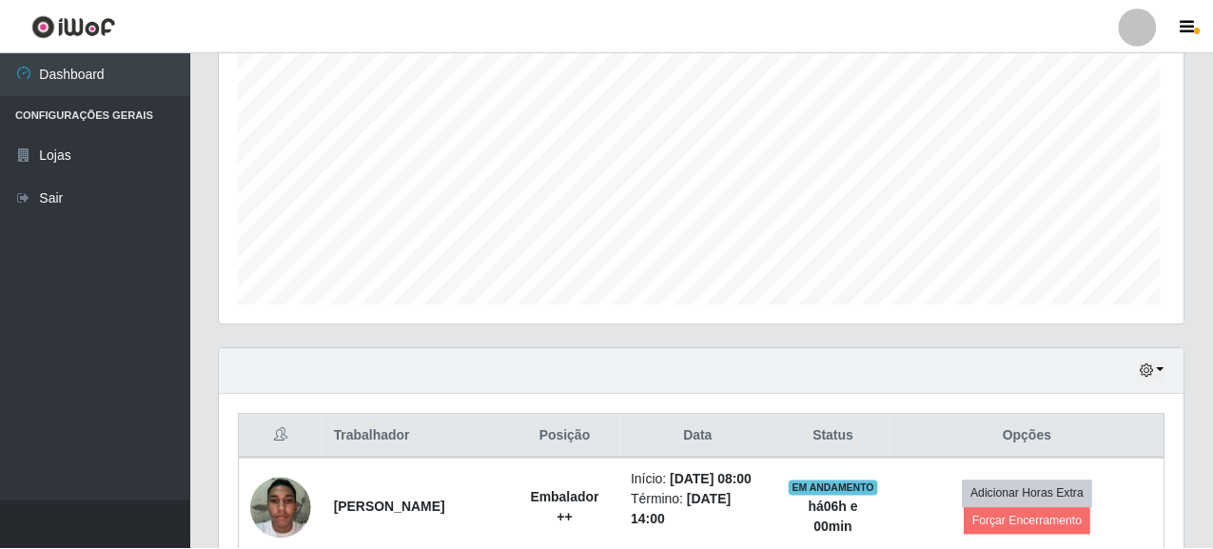
scroll to position [951150, 950581]
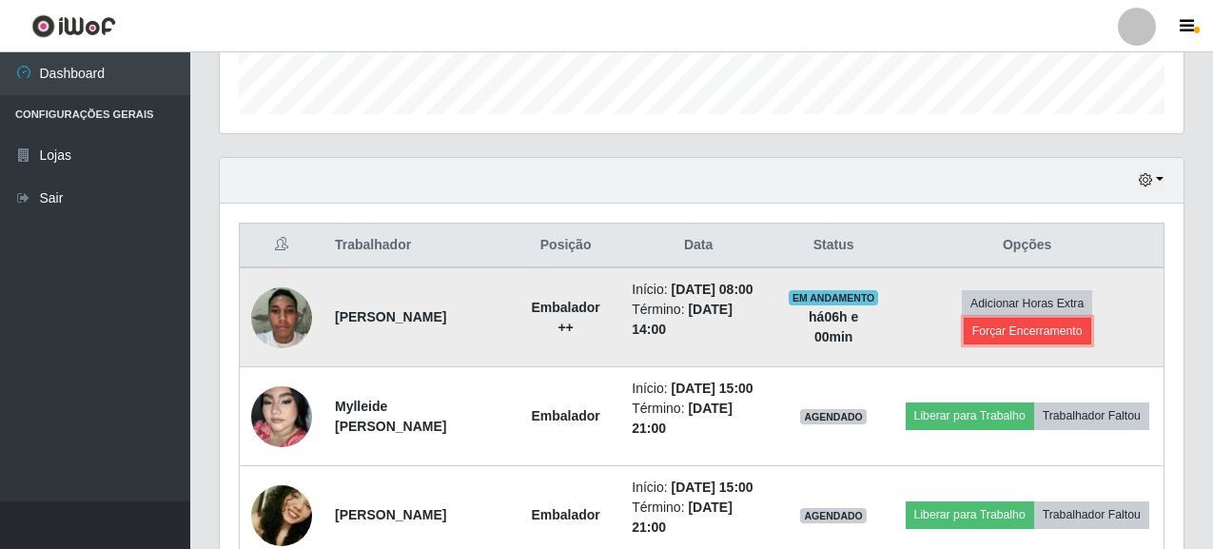
click at [1045, 343] on button "Forçar Encerramento" at bounding box center [1028, 331] width 128 height 27
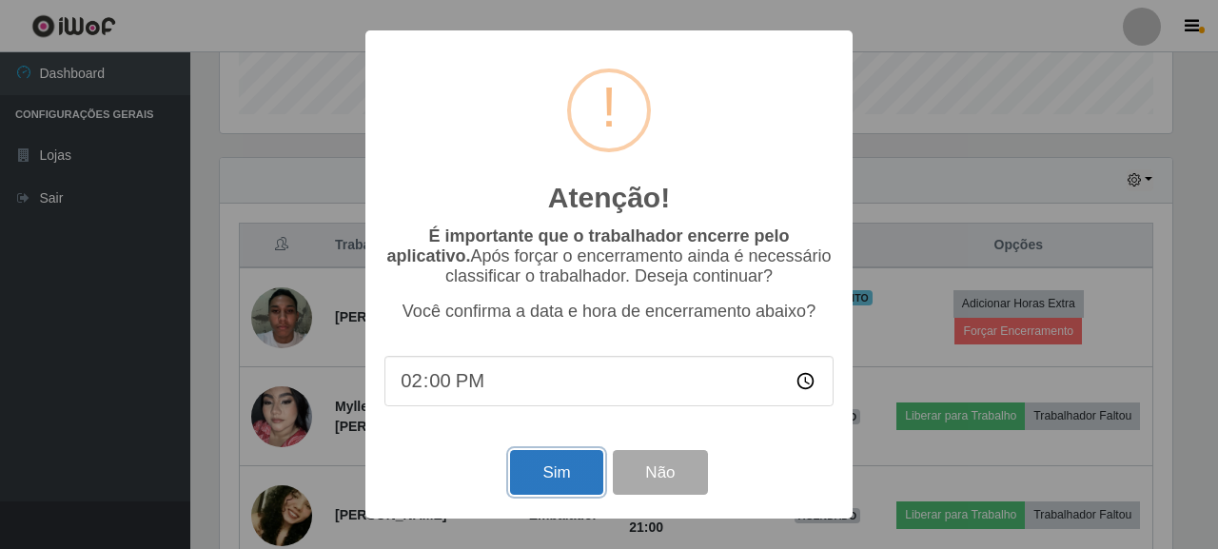
click at [552, 472] on button "Sim" at bounding box center [556, 472] width 92 height 45
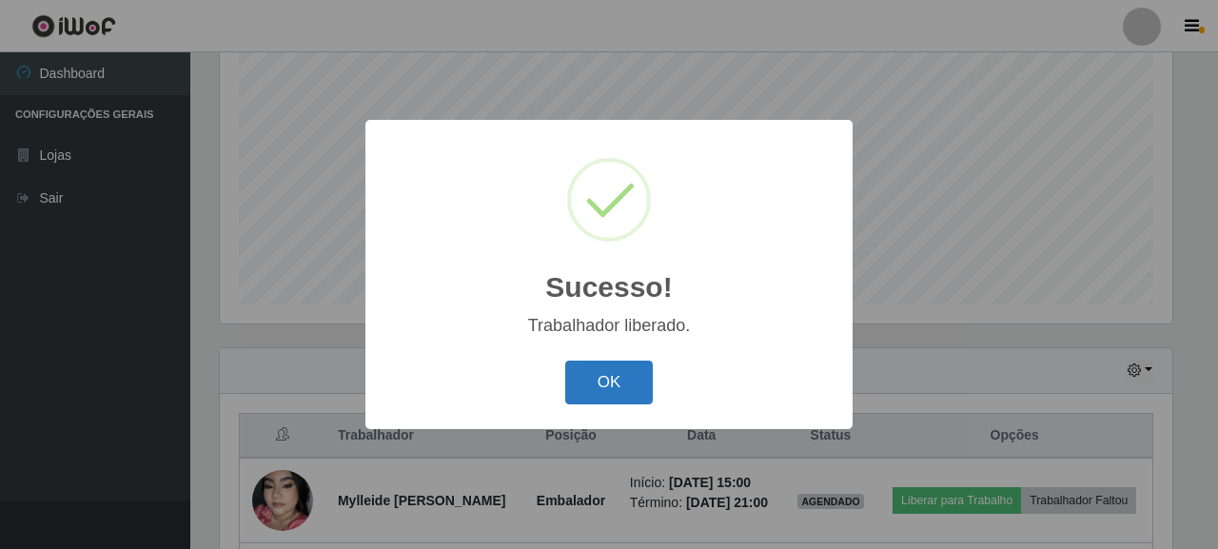
click at [606, 369] on button "OK" at bounding box center [609, 383] width 88 height 45
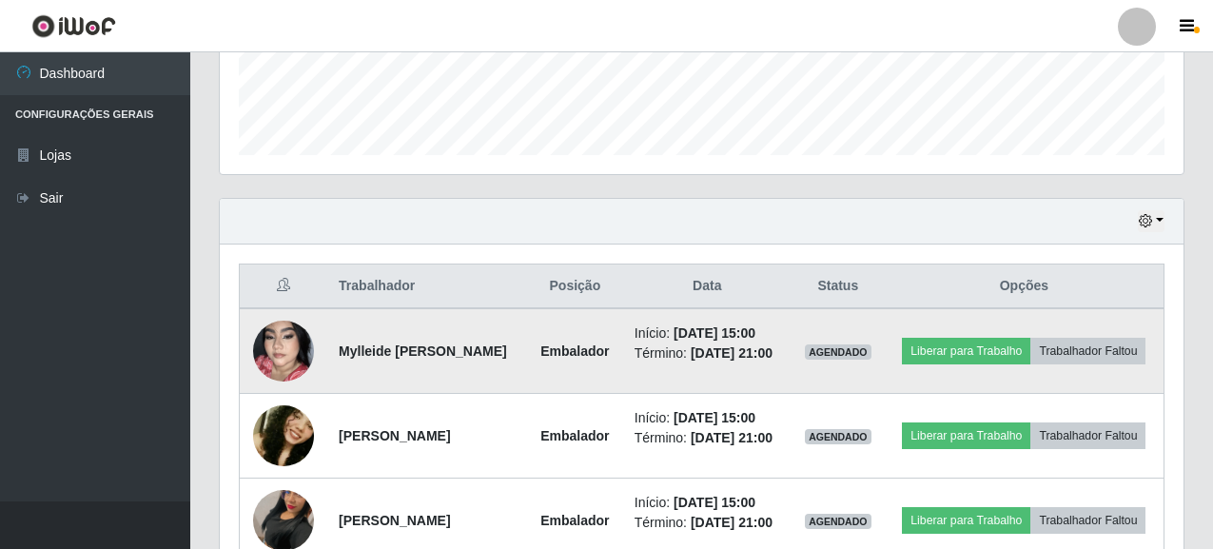
scroll to position [387, 0]
